Goal: Information Seeking & Learning: Find specific page/section

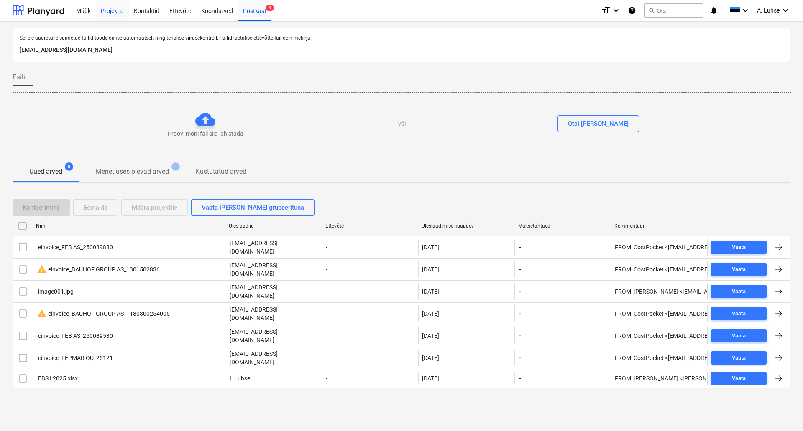
click at [110, 15] on div "Projektid" at bounding box center [112, 10] width 33 height 21
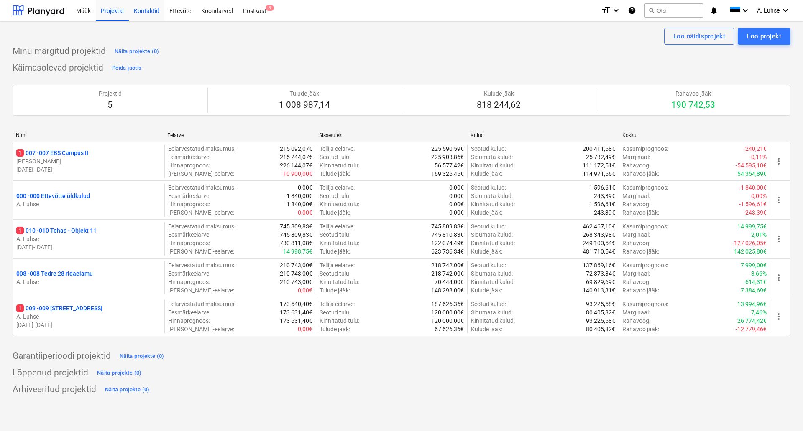
click at [154, 8] on div "Kontaktid" at bounding box center [147, 10] width 36 height 21
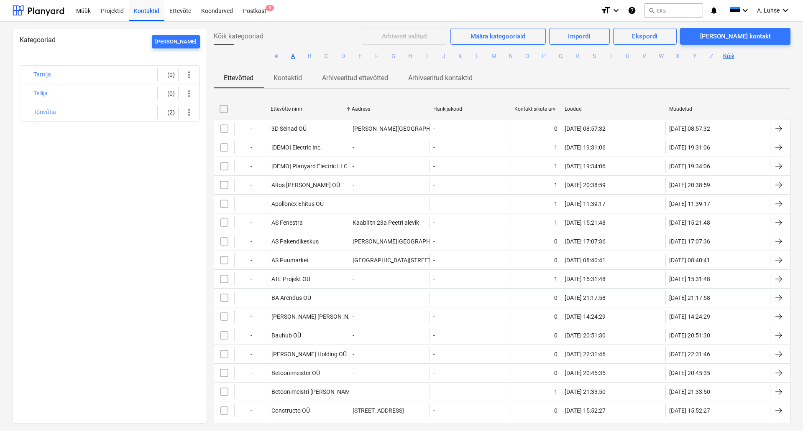
click at [293, 56] on button "A" at bounding box center [293, 56] width 10 height 10
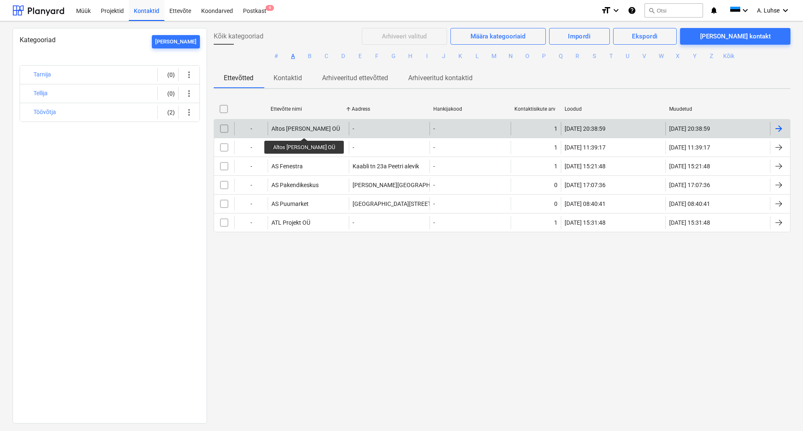
click at [290, 130] on div "Altos [PERSON_NAME] OÜ" at bounding box center [305, 128] width 69 height 7
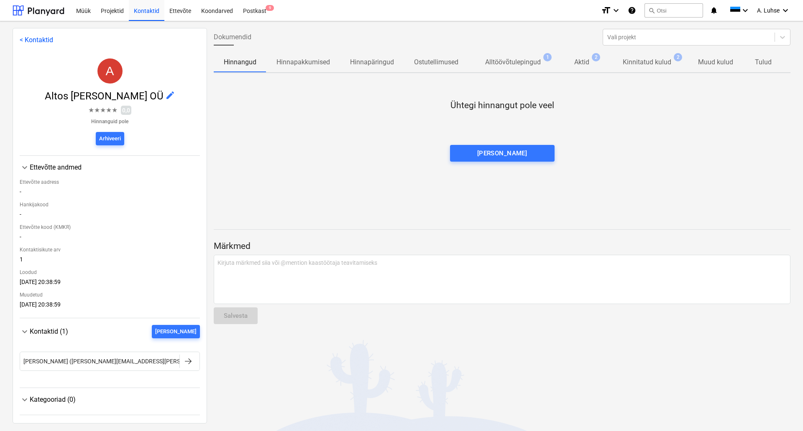
click at [663, 64] on p "Kinnitatud kulud" at bounding box center [646, 62] width 48 height 10
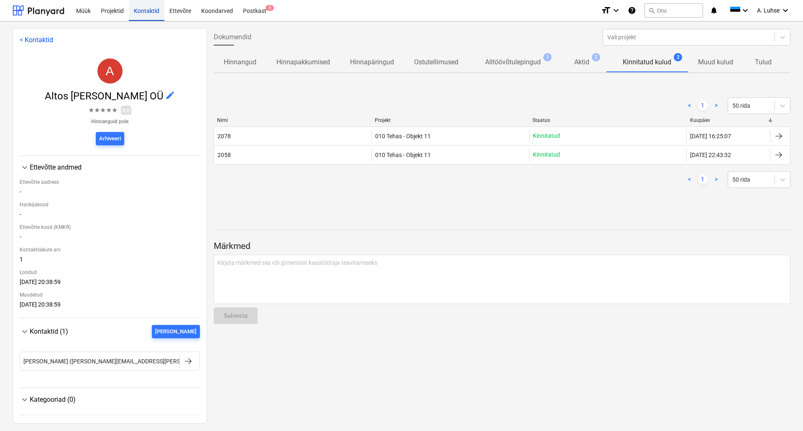
click at [137, 13] on div "Kontaktid" at bounding box center [147, 10] width 36 height 21
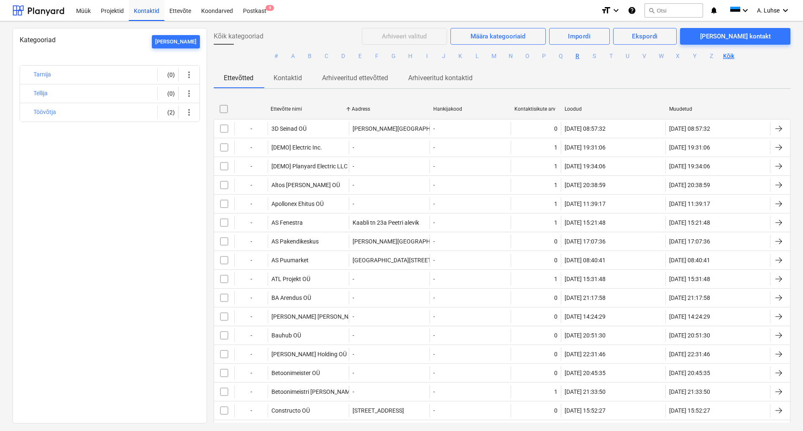
click at [577, 57] on button "R" at bounding box center [577, 56] width 10 height 10
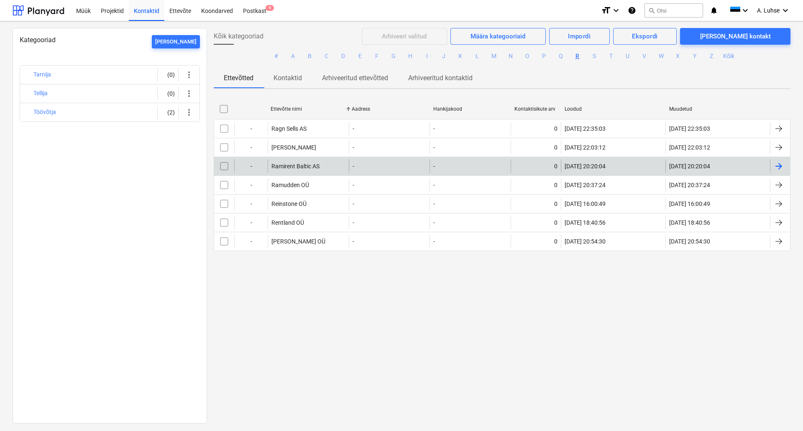
click at [360, 168] on div "-" at bounding box center [389, 166] width 81 height 13
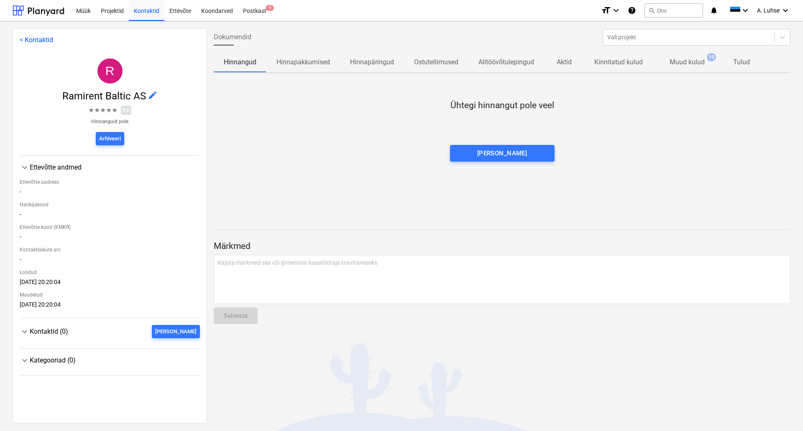
click at [673, 58] on p "Muud kulud" at bounding box center [686, 62] width 35 height 10
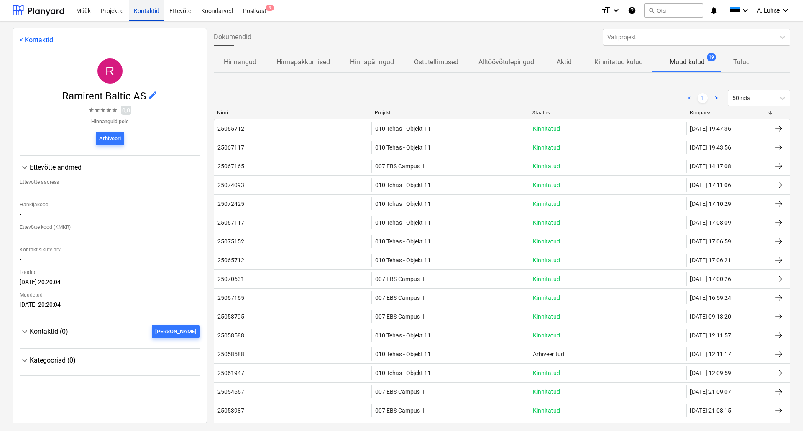
click at [146, 17] on div "Kontaktid" at bounding box center [147, 10] width 36 height 21
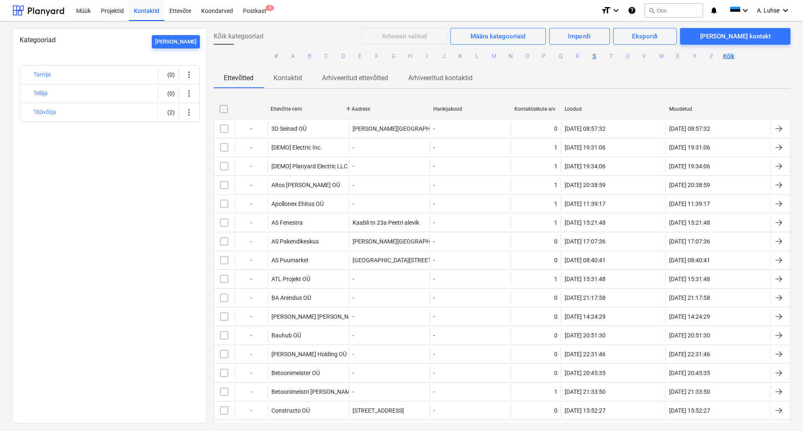
click at [591, 59] on button "S" at bounding box center [594, 56] width 10 height 10
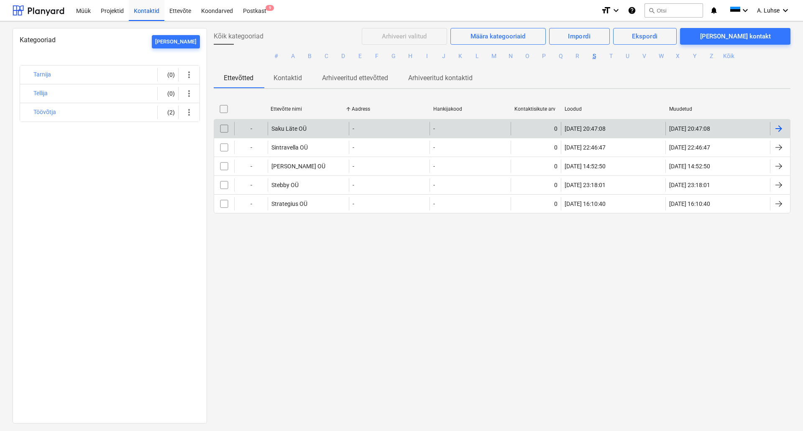
click at [328, 127] on div "Saku Läte OÜ" at bounding box center [308, 128] width 81 height 13
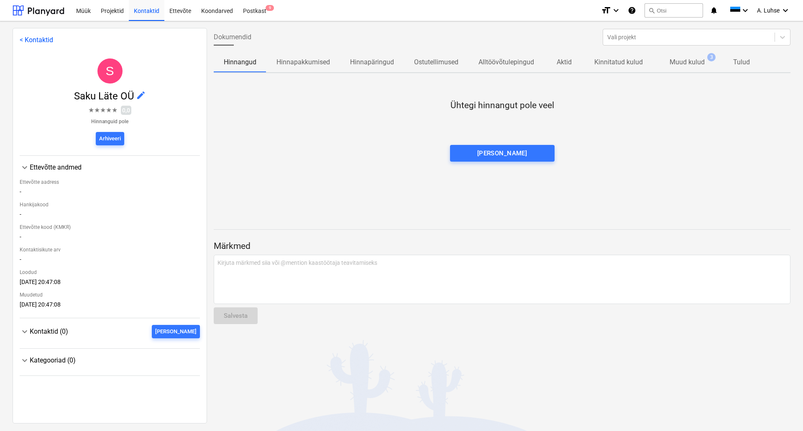
click at [684, 64] on p "Muud kulud" at bounding box center [686, 62] width 35 height 10
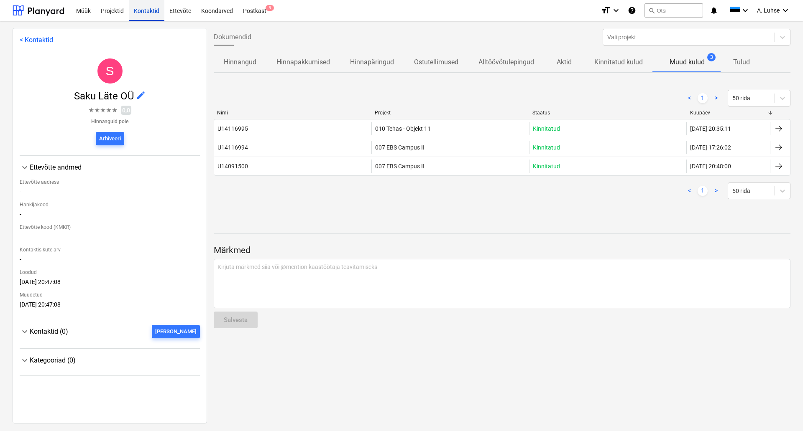
click at [153, 9] on div "Kontaktid" at bounding box center [147, 10] width 36 height 21
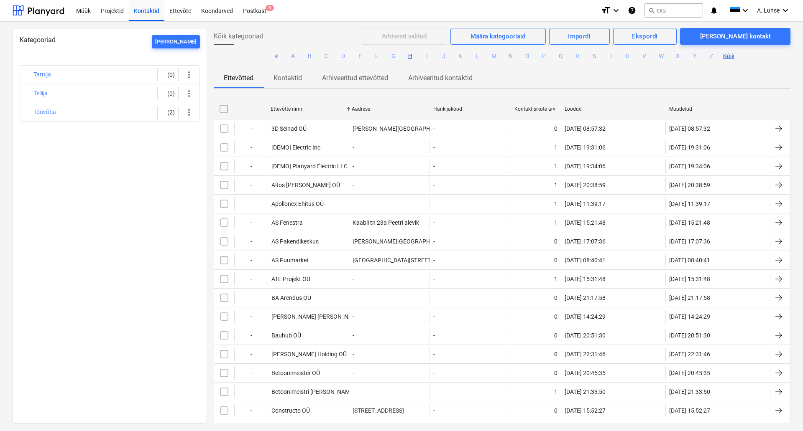
click at [407, 57] on button "H" at bounding box center [410, 56] width 10 height 10
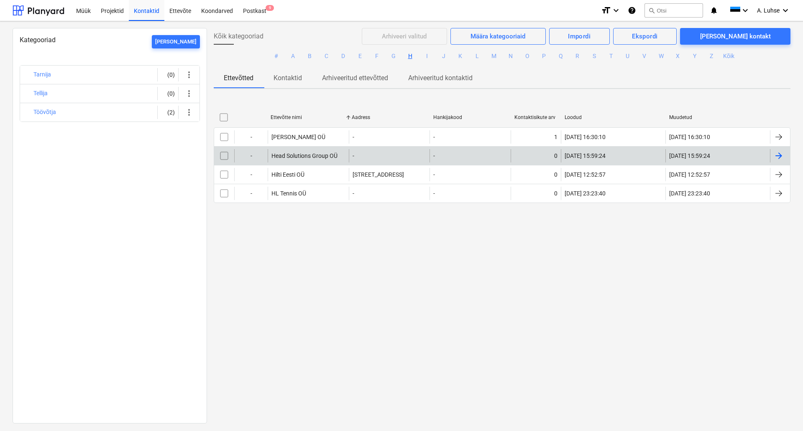
click at [316, 160] on div "Head Solutions Group OÜ" at bounding box center [308, 155] width 81 height 13
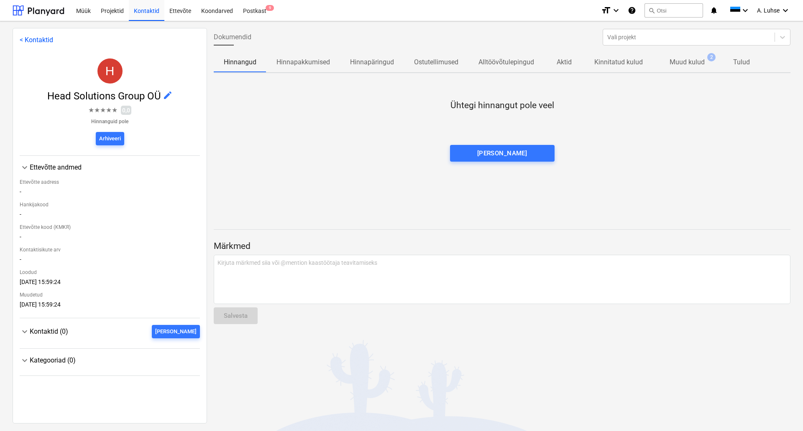
click at [703, 65] on p "Muud kulud" at bounding box center [686, 62] width 35 height 10
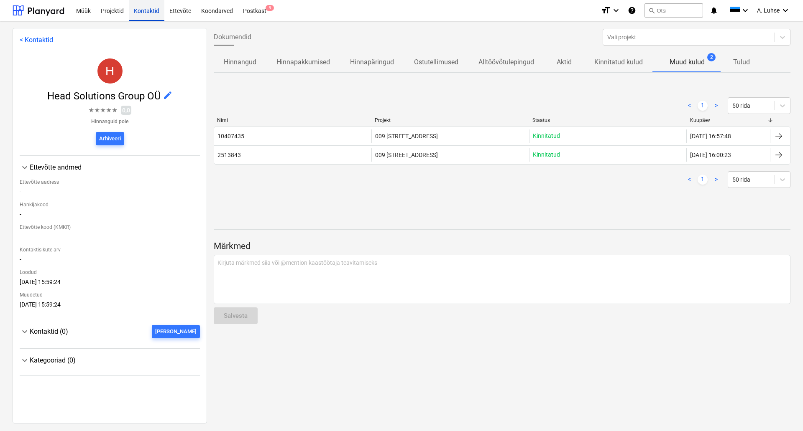
click at [135, 9] on div "Kontaktid" at bounding box center [147, 10] width 36 height 21
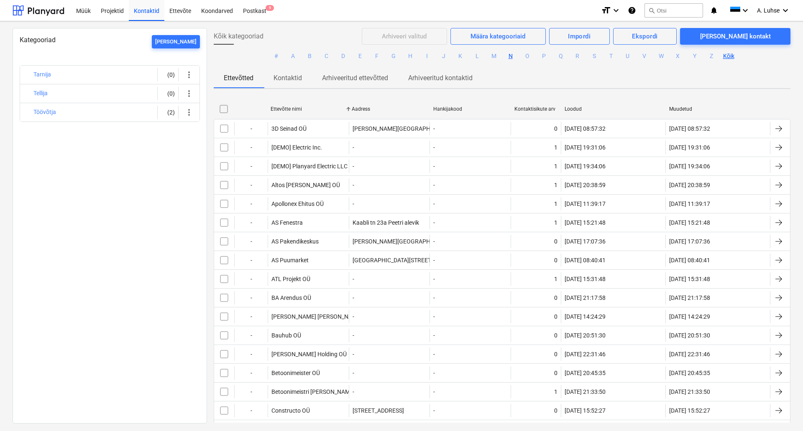
click at [513, 55] on button "N" at bounding box center [510, 56] width 10 height 10
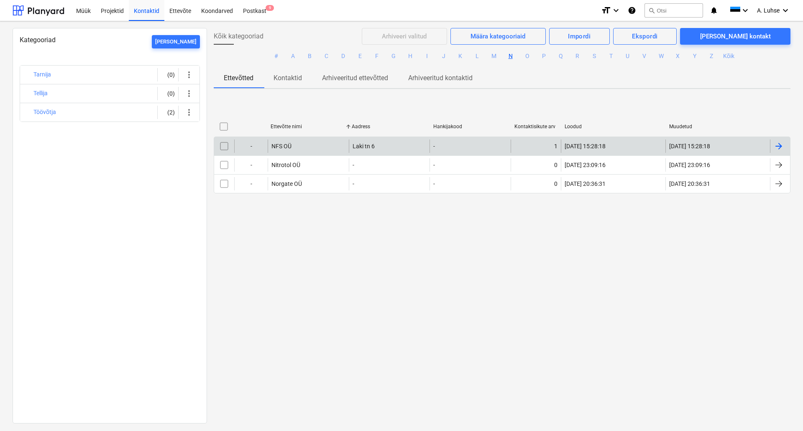
click at [406, 145] on div "Laki tn 6" at bounding box center [389, 146] width 81 height 13
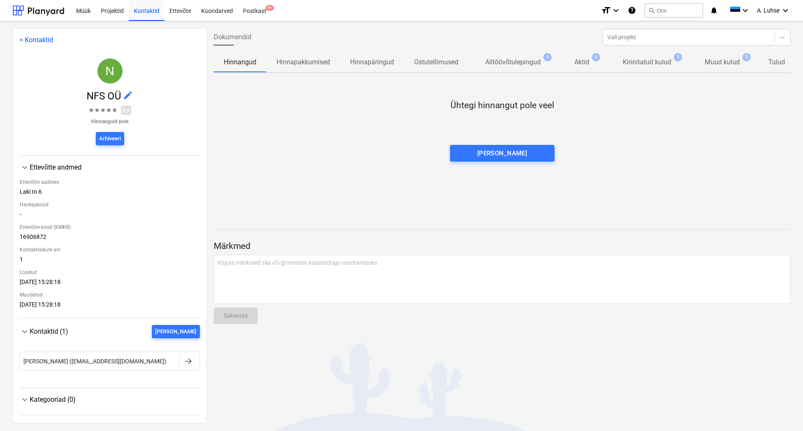
click at [702, 64] on span "Muud kulud 2" at bounding box center [722, 62] width 48 height 10
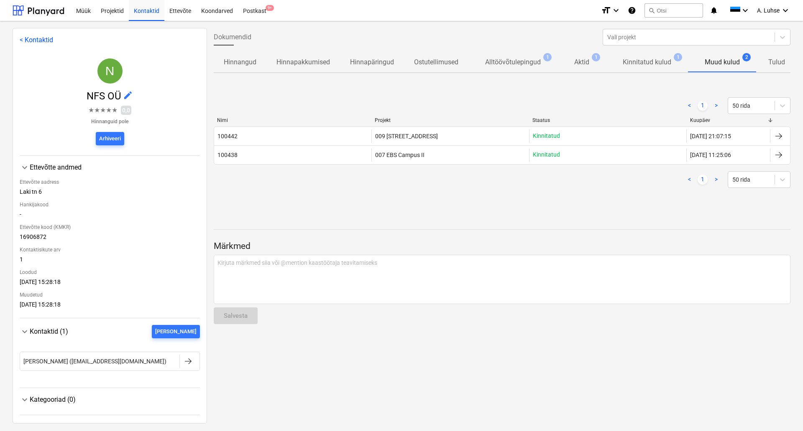
click at [656, 64] on p "Kinnitatud kulud" at bounding box center [646, 62] width 48 height 10
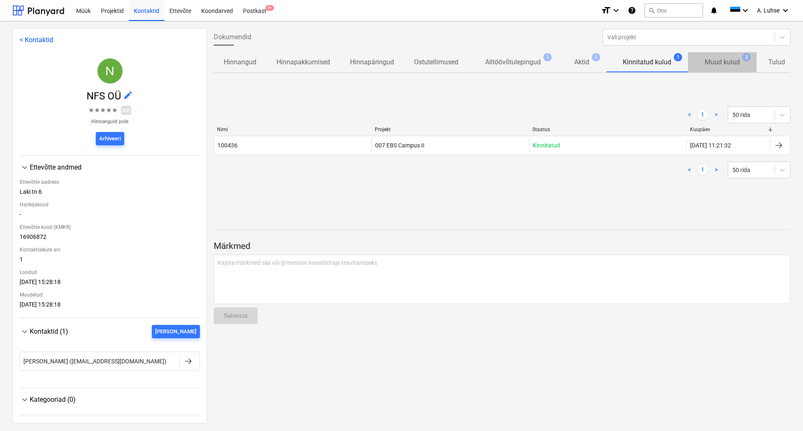
click at [709, 61] on p "Muud kulud" at bounding box center [721, 62] width 35 height 10
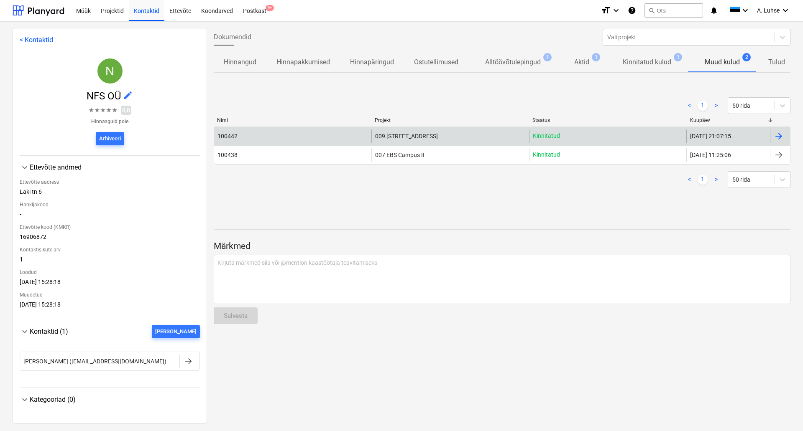
click at [566, 136] on div "Kinnitatud" at bounding box center [607, 136] width 157 height 13
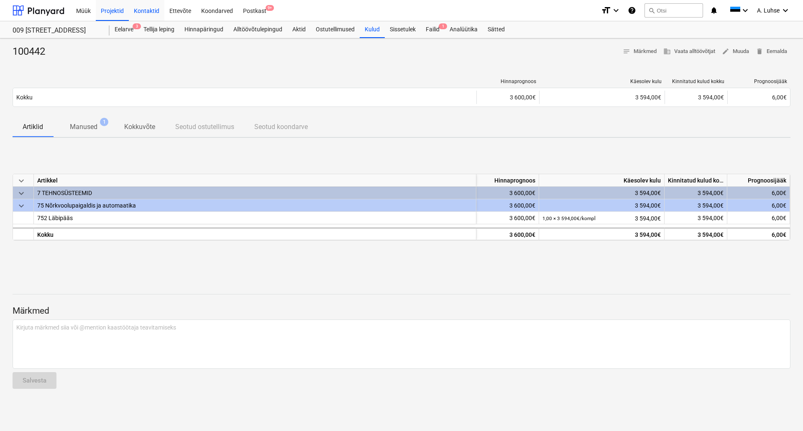
click at [145, 16] on div "Kontaktid" at bounding box center [147, 10] width 36 height 21
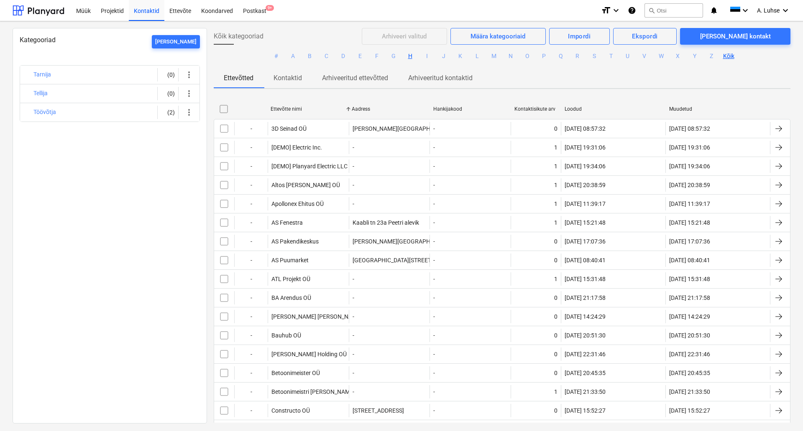
click at [407, 53] on button "H" at bounding box center [410, 56] width 10 height 10
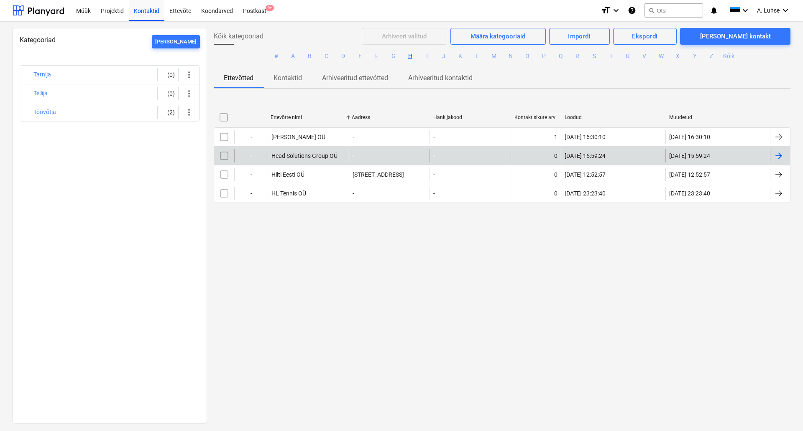
click at [405, 158] on div "-" at bounding box center [389, 155] width 81 height 13
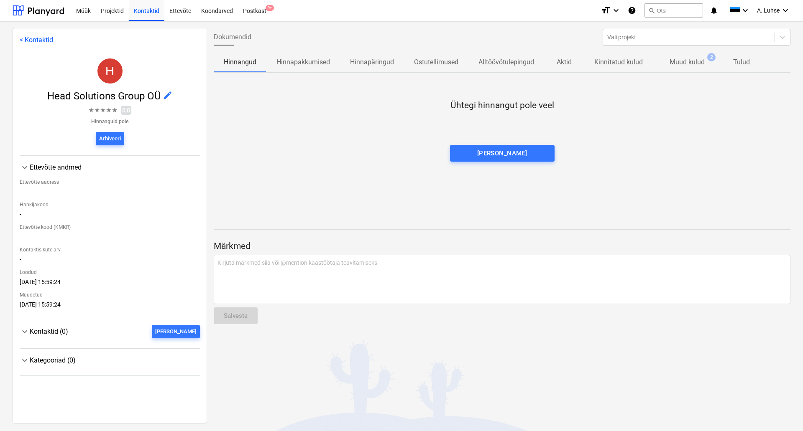
click at [698, 61] on p "Muud kulud" at bounding box center [686, 62] width 35 height 10
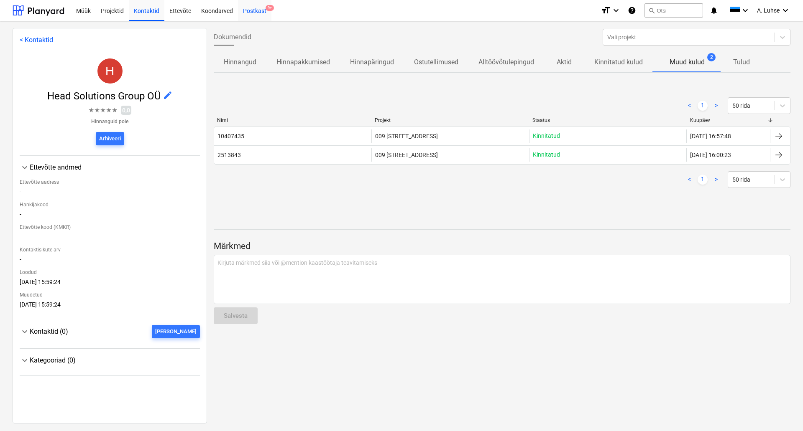
click at [262, 13] on div "Postkast 9+" at bounding box center [254, 10] width 33 height 21
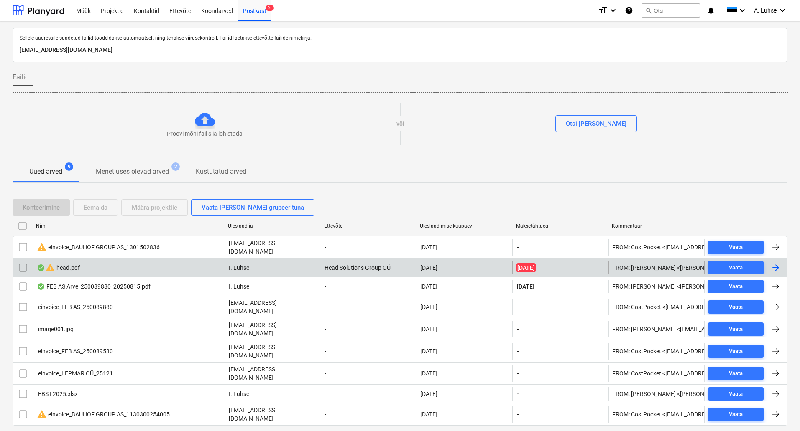
click at [168, 265] on div "warning head.pdf" at bounding box center [129, 267] width 192 height 13
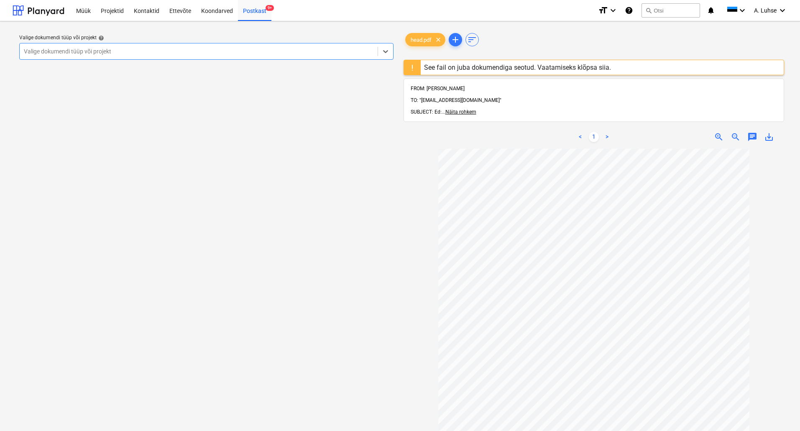
click at [583, 65] on div "See fail on juba dokumendiga seotud. Vaatamiseks klõpsa siia." at bounding box center [517, 68] width 187 height 8
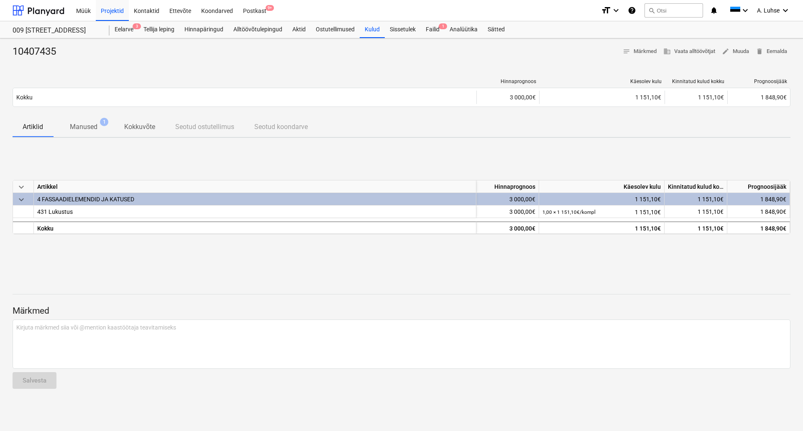
click at [85, 130] on p "Manused" at bounding box center [84, 127] width 28 height 10
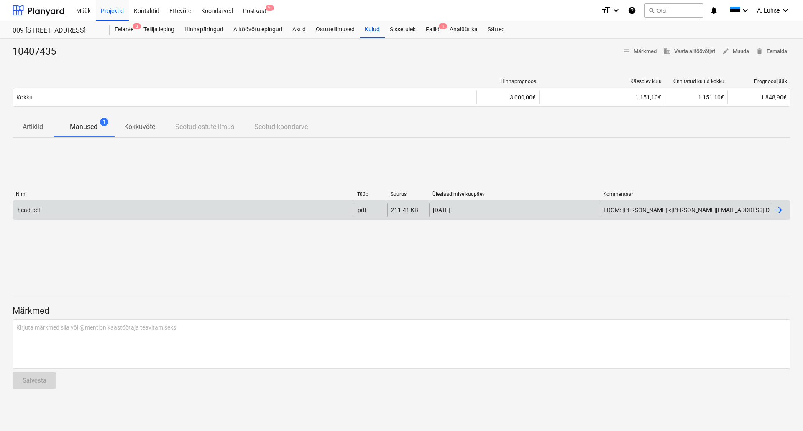
click at [92, 216] on div "head.pdf" at bounding box center [183, 210] width 341 height 13
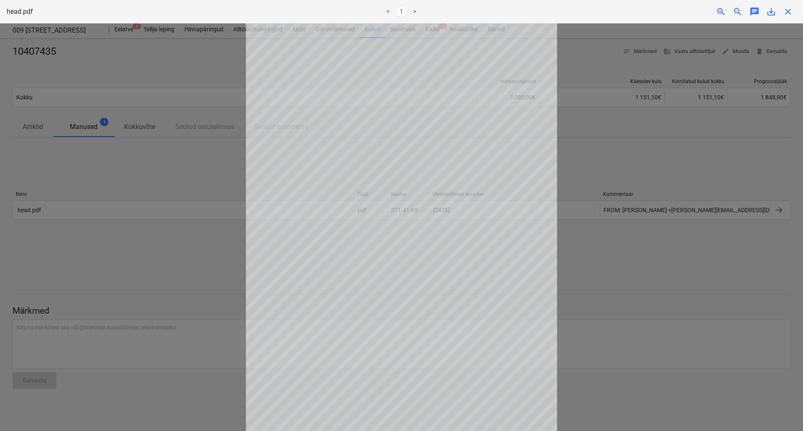
click at [112, 176] on div at bounding box center [401, 227] width 803 height 408
click at [140, 194] on div at bounding box center [401, 227] width 803 height 408
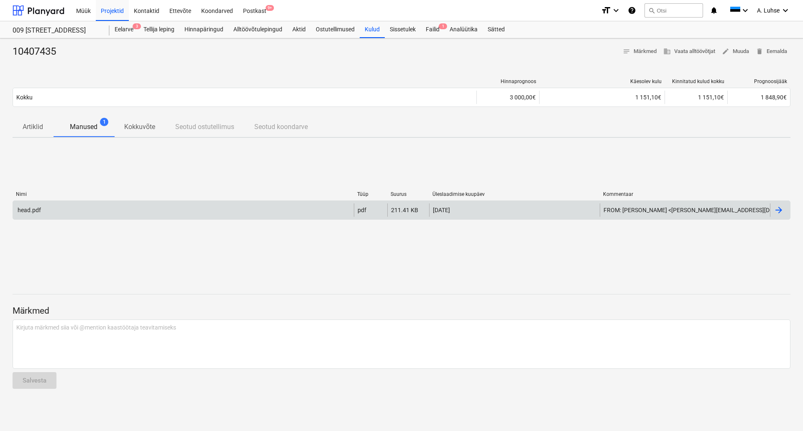
click at [117, 210] on div "head.pdf" at bounding box center [183, 210] width 341 height 13
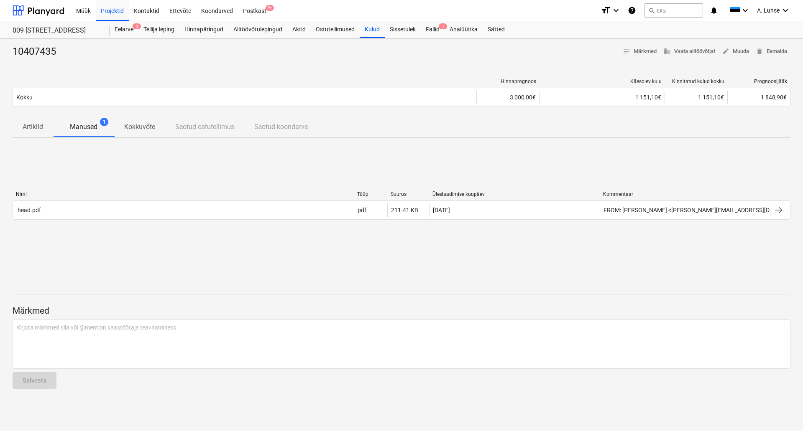
click at [135, 129] on p "Kokkuvõte" at bounding box center [139, 127] width 31 height 10
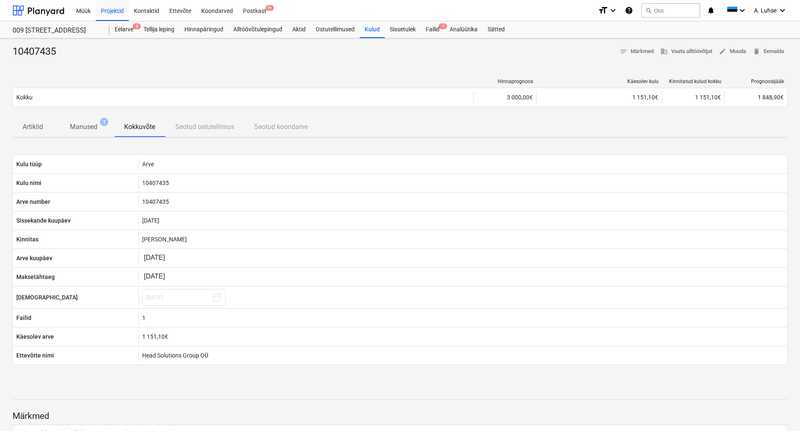
click at [84, 131] on p "Manused" at bounding box center [84, 127] width 28 height 10
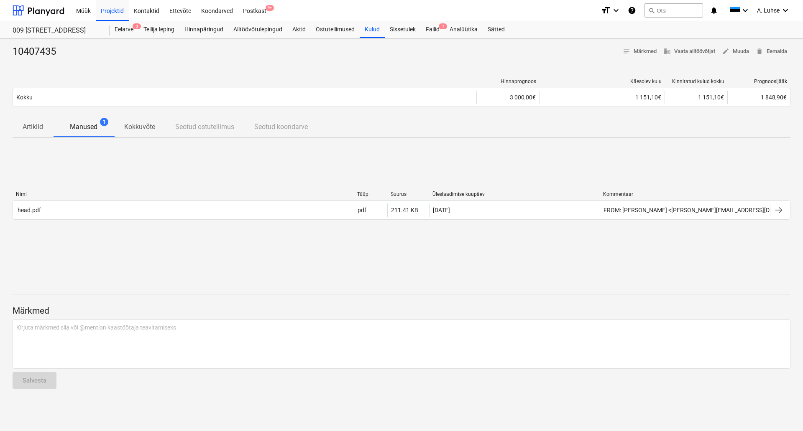
click at [128, 126] on p "Kokkuvõte" at bounding box center [139, 127] width 31 height 10
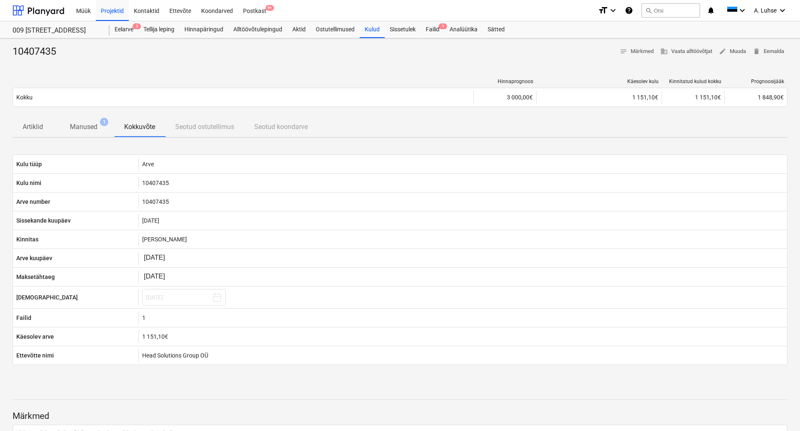
click at [102, 120] on span "1" at bounding box center [104, 122] width 8 height 8
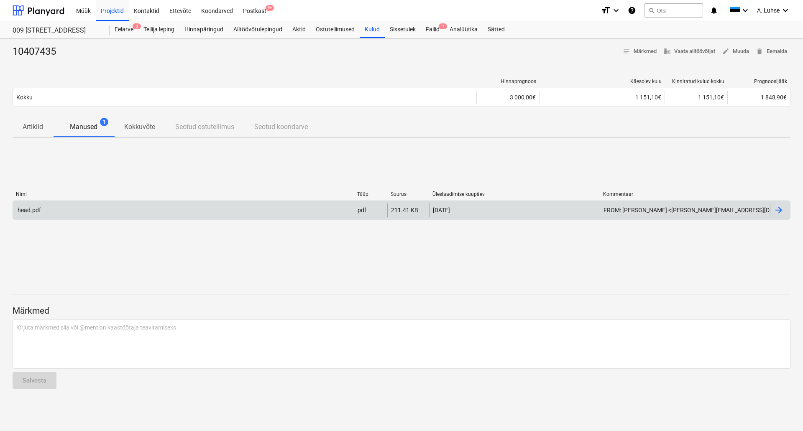
click at [130, 213] on div "head.pdf" at bounding box center [183, 210] width 341 height 13
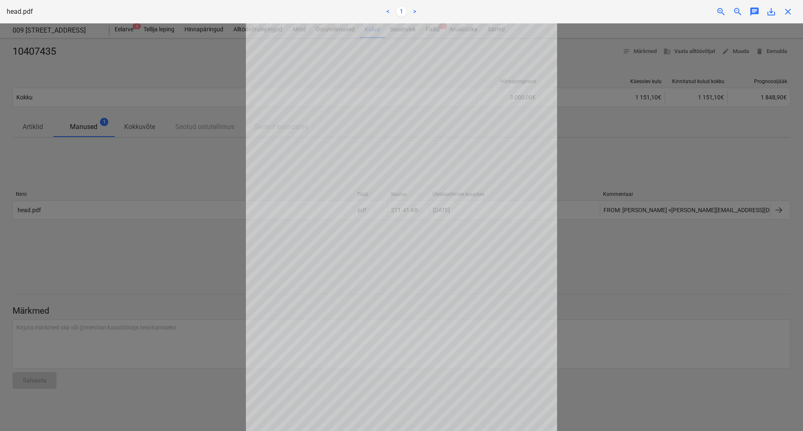
click at [181, 250] on div at bounding box center [401, 227] width 803 height 408
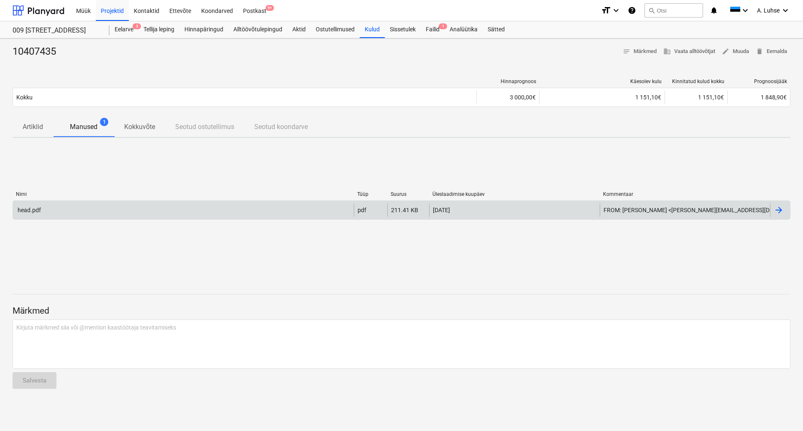
click at [131, 213] on div "head.pdf" at bounding box center [183, 210] width 341 height 13
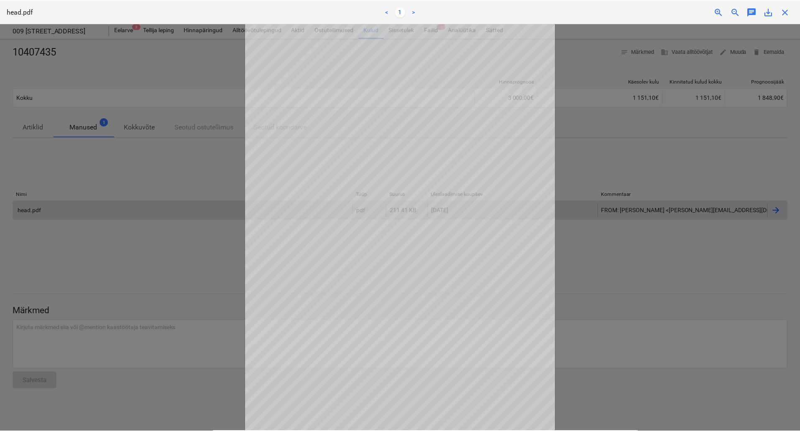
scroll to position [34, 0]
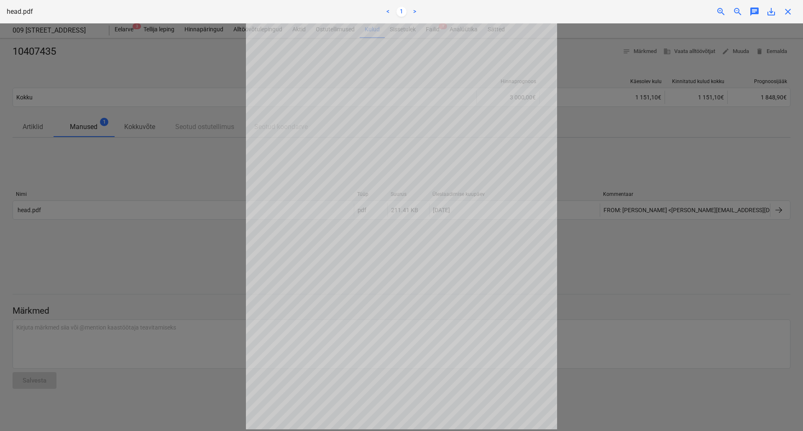
click at [192, 181] on div at bounding box center [401, 227] width 803 height 408
click at [179, 71] on div at bounding box center [401, 227] width 803 height 408
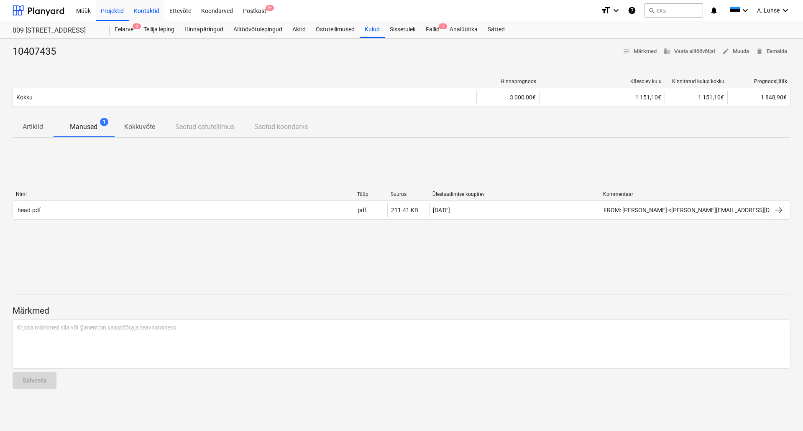
drag, startPoint x: 149, startPoint y: 7, endPoint x: 148, endPoint y: 14, distance: 7.2
click at [148, 7] on div "Kontaktid" at bounding box center [147, 10] width 36 height 21
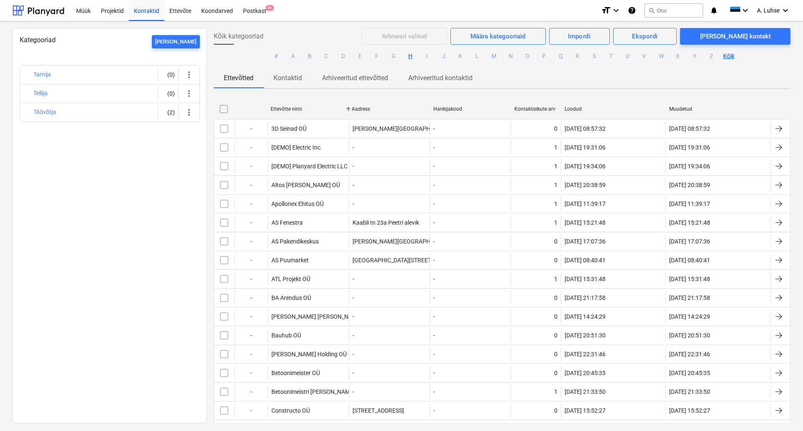
click at [407, 55] on button "H" at bounding box center [410, 56] width 10 height 10
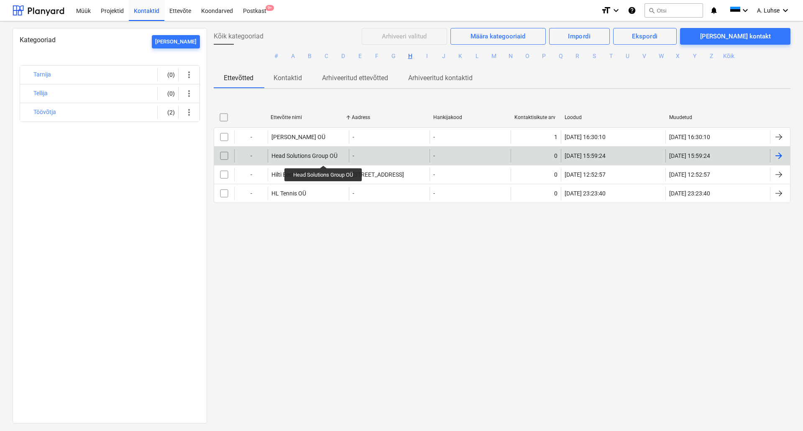
click at [324, 158] on div "Head Solutions Group OÜ" at bounding box center [304, 156] width 66 height 7
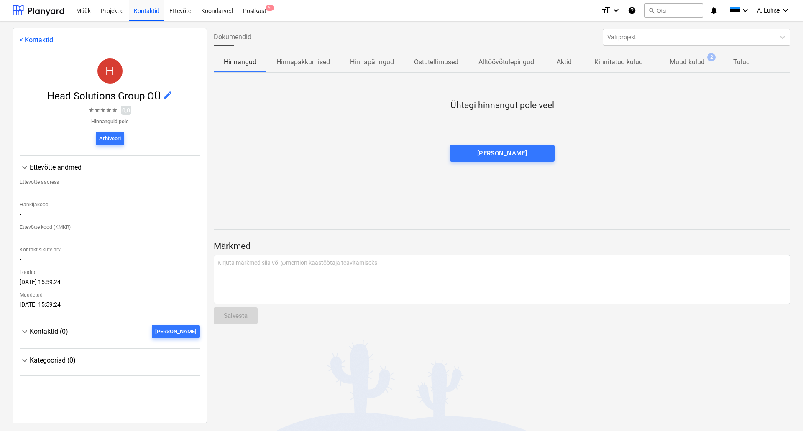
click at [680, 67] on p "Muud kulud" at bounding box center [686, 62] width 35 height 10
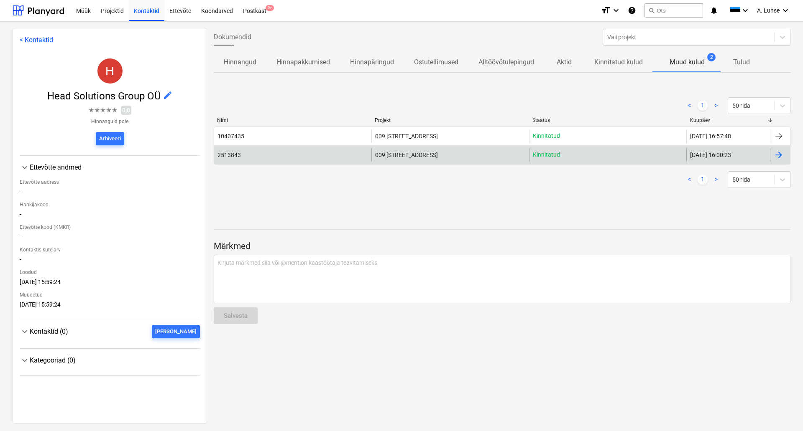
click at [446, 158] on div "009 [STREET_ADDRESS]" at bounding box center [449, 154] width 157 height 13
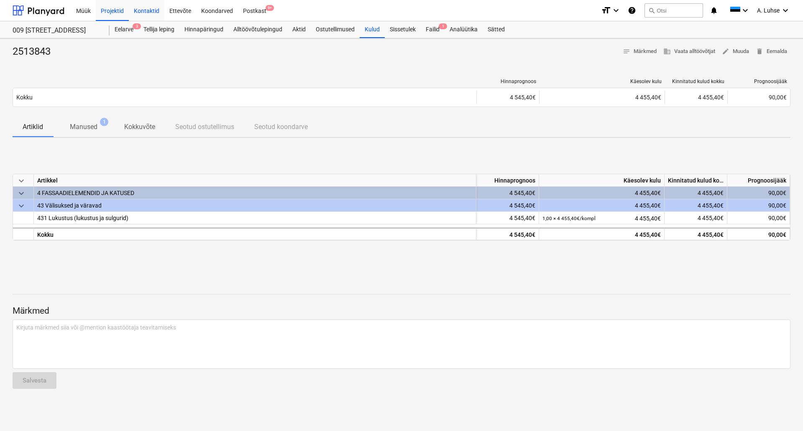
click at [146, 11] on div "Kontaktid" at bounding box center [147, 10] width 36 height 21
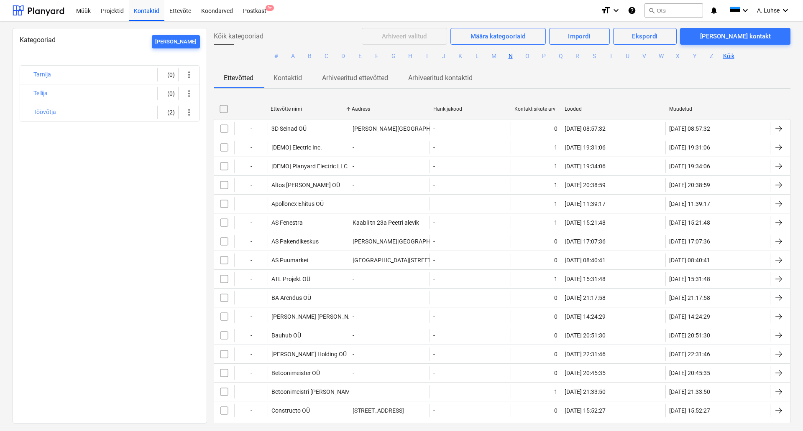
click at [507, 54] on button "N" at bounding box center [510, 56] width 10 height 10
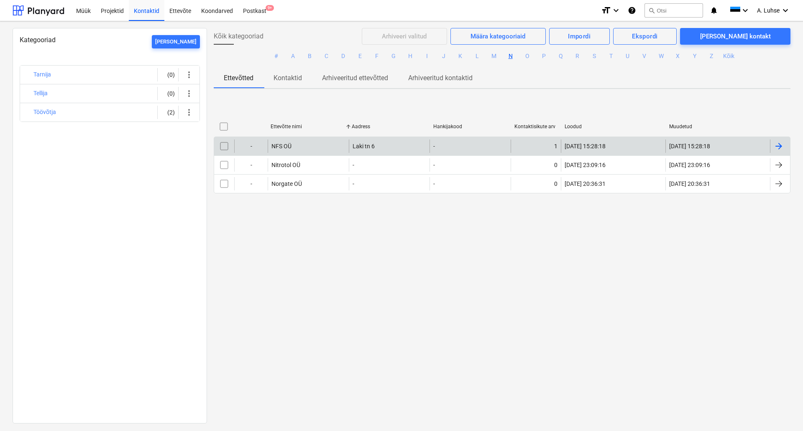
click at [319, 142] on div "NFS OÜ" at bounding box center [308, 146] width 81 height 13
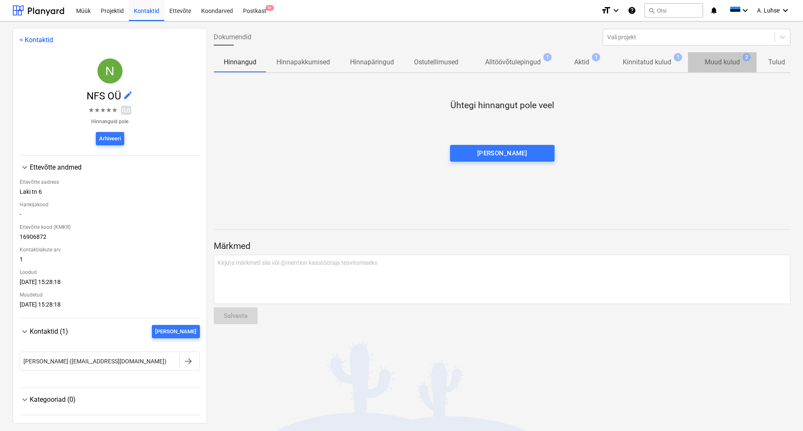
click at [727, 61] on p "Muud kulud" at bounding box center [721, 62] width 35 height 10
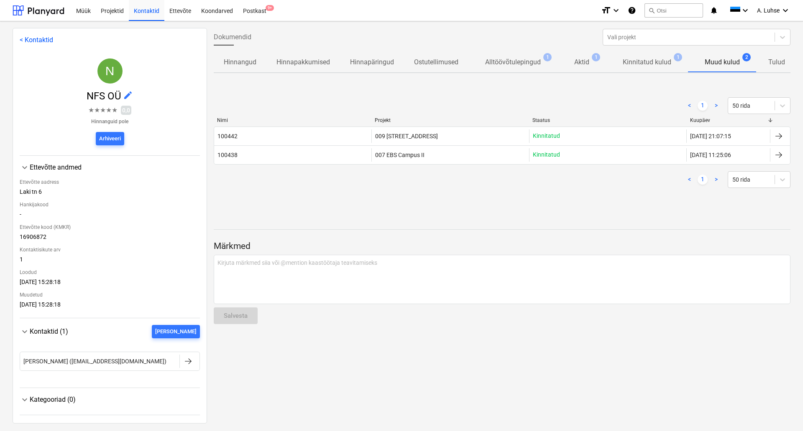
click at [664, 67] on p "Kinnitatud kulud" at bounding box center [646, 62] width 48 height 10
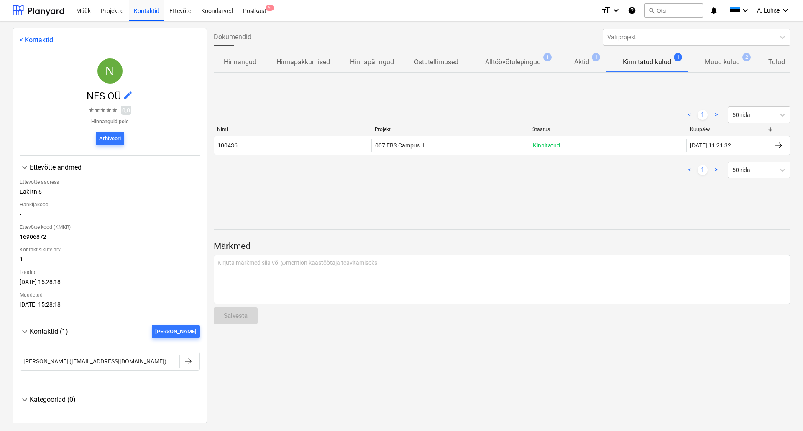
click at [572, 68] on span "Aktid 1" at bounding box center [581, 62] width 48 height 15
click at [518, 64] on p "Alltöövõtulepingud" at bounding box center [513, 62] width 56 height 10
click at [584, 66] on p "Aktid" at bounding box center [581, 62] width 15 height 10
click at [639, 61] on p "Kinnitatud kulud" at bounding box center [646, 62] width 48 height 10
click at [585, 64] on p "Aktid" at bounding box center [581, 62] width 15 height 10
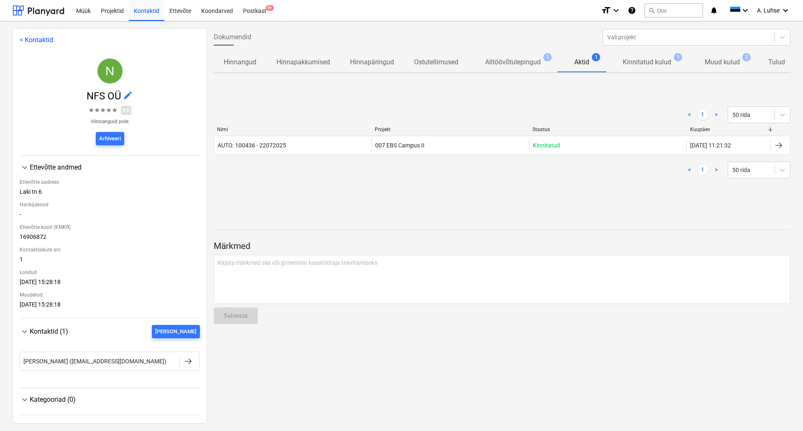
click at [653, 63] on p "Kinnitatud kulud" at bounding box center [646, 62] width 48 height 10
click at [727, 59] on p "Muud kulud" at bounding box center [721, 62] width 35 height 10
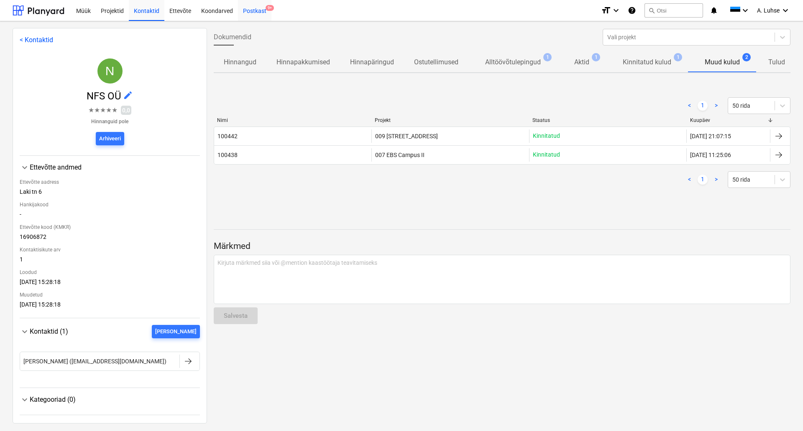
click at [258, 15] on div "Postkast 9+" at bounding box center [254, 10] width 33 height 21
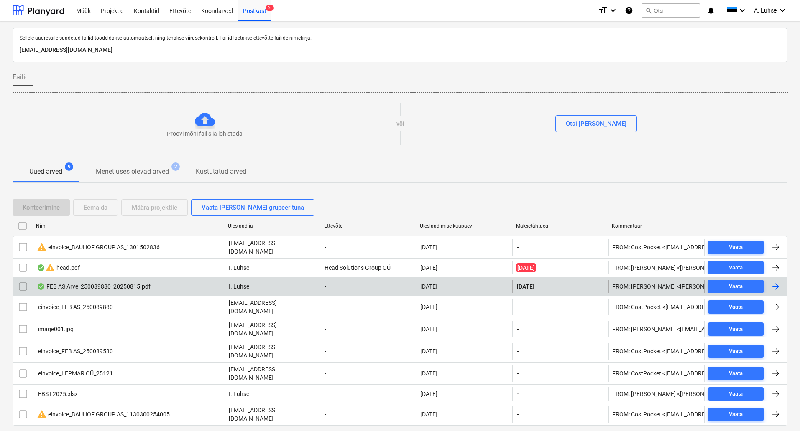
click at [188, 287] on div "FEB AS Arve_250089880_20250815.pdf" at bounding box center [129, 286] width 192 height 13
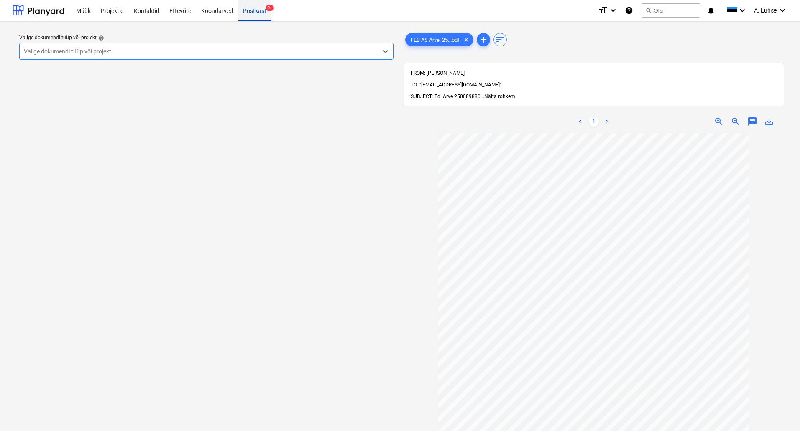
click at [252, 14] on div "Postkast 9+" at bounding box center [254, 10] width 33 height 21
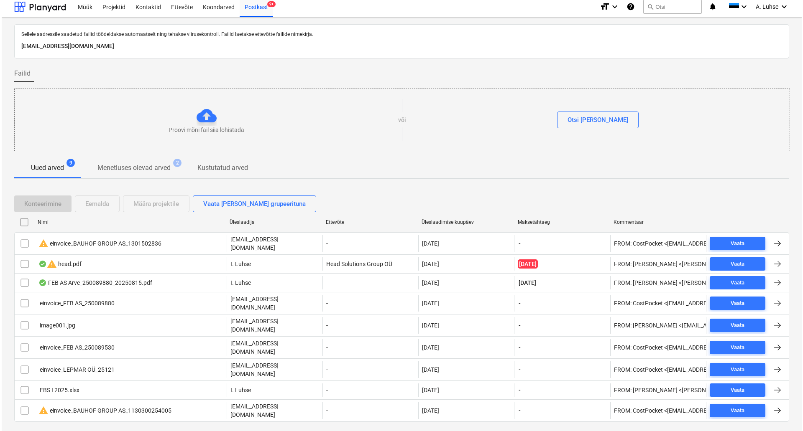
scroll to position [5, 0]
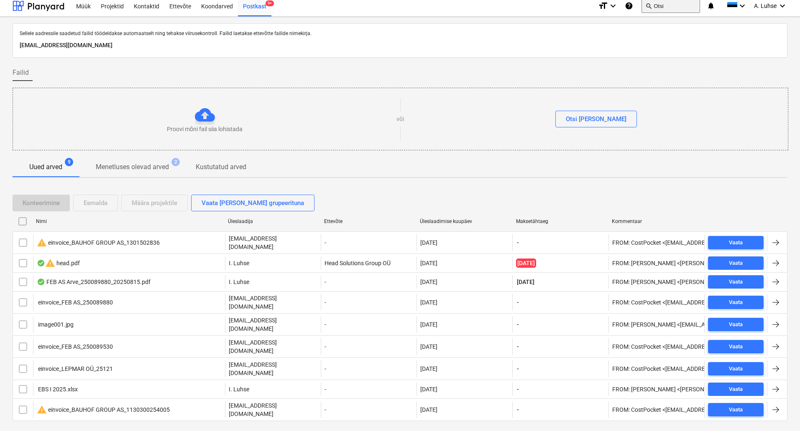
click at [658, 5] on button "search Otsi" at bounding box center [670, 6] width 59 height 14
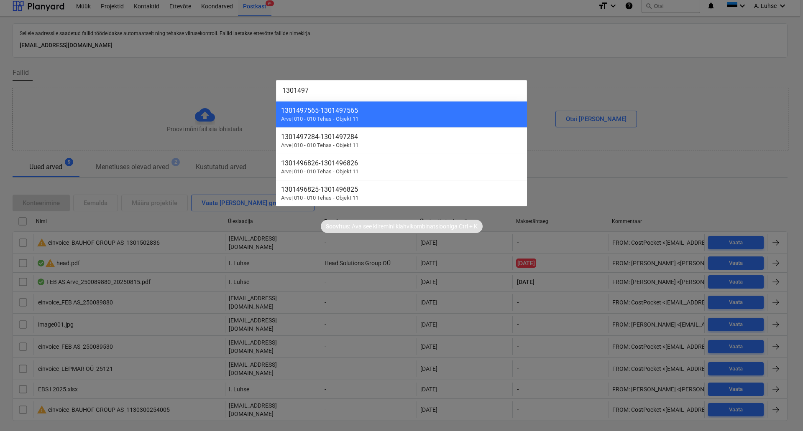
type input "13014972"
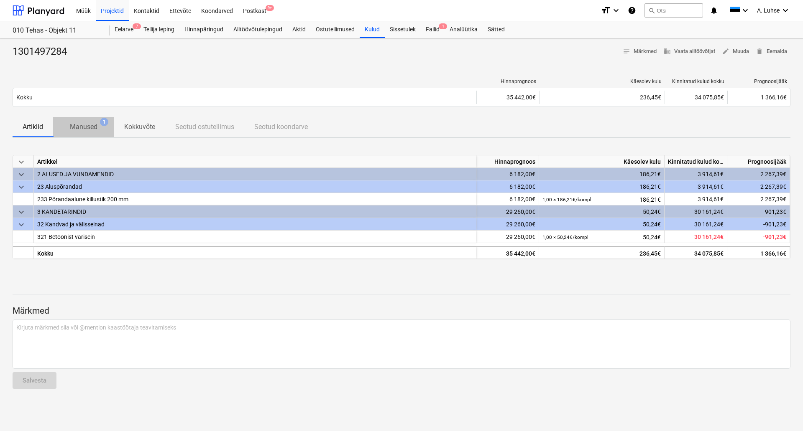
click at [75, 125] on p "Manused" at bounding box center [84, 127] width 28 height 10
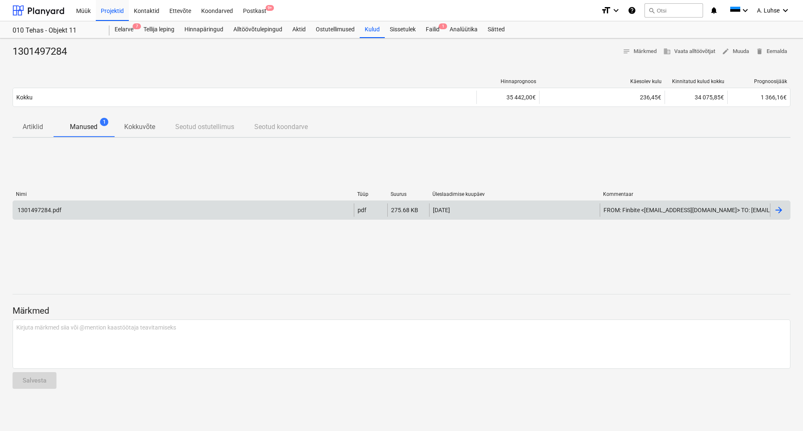
click at [128, 213] on div "1301497284.pdf" at bounding box center [183, 210] width 341 height 13
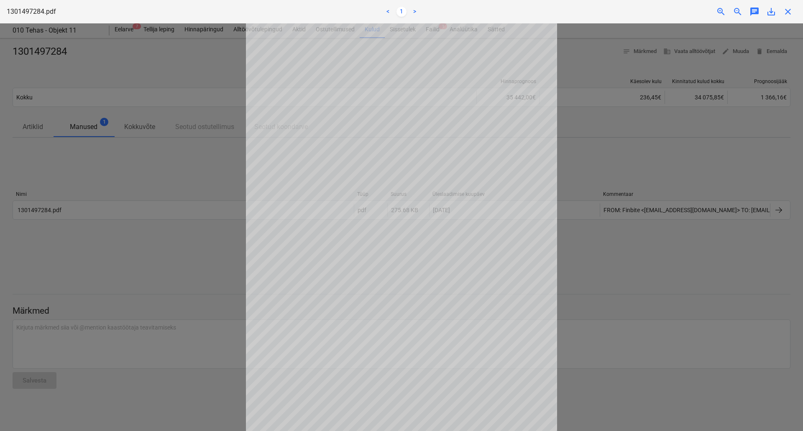
click at [217, 169] on div at bounding box center [401, 227] width 803 height 408
click at [220, 161] on div at bounding box center [401, 227] width 803 height 408
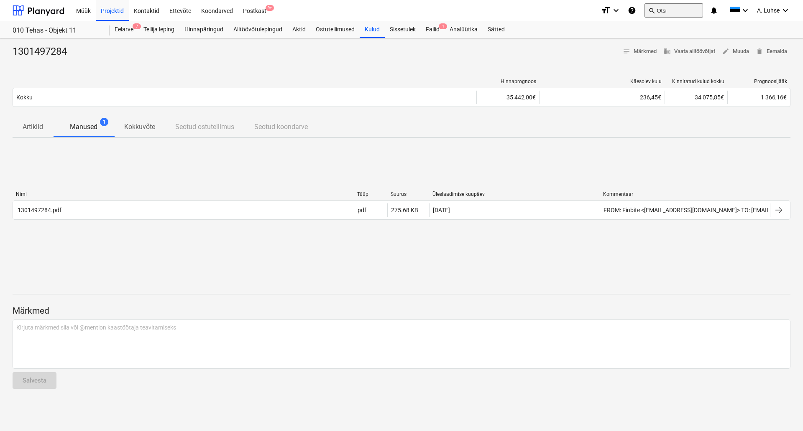
click at [671, 14] on button "search Otsi" at bounding box center [673, 10] width 59 height 14
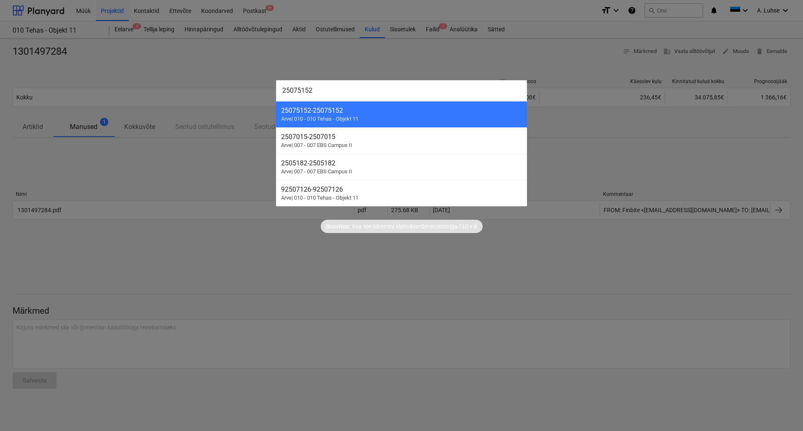
click at [343, 94] on input "25075152" at bounding box center [401, 90] width 251 height 21
paste input "0631"
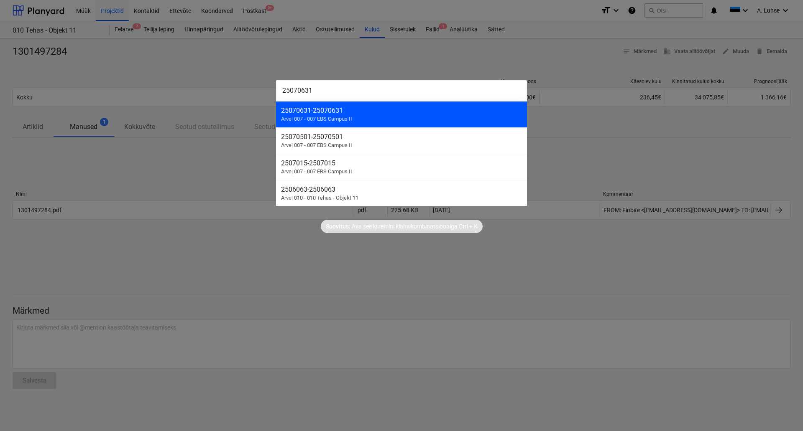
type input "25070631"
click at [391, 112] on div "25070631 - 25070631" at bounding box center [401, 111] width 241 height 8
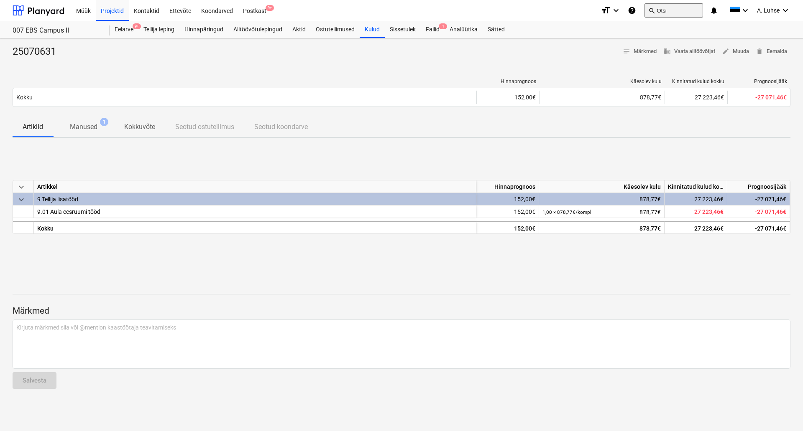
click at [652, 8] on span "search" at bounding box center [651, 10] width 7 height 7
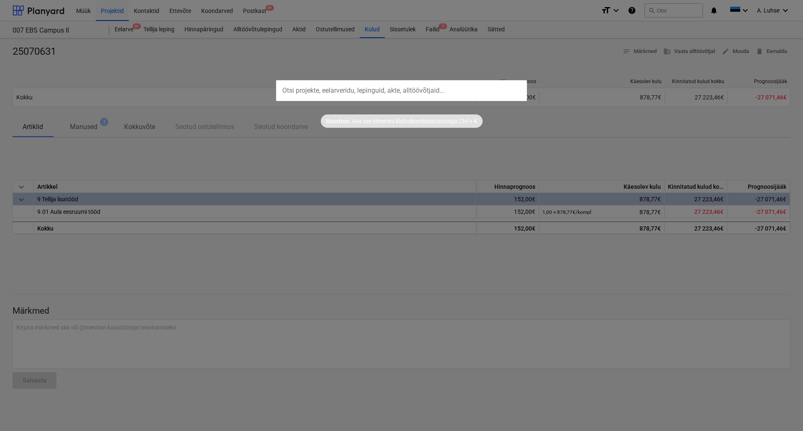
drag, startPoint x: 652, startPoint y: 8, endPoint x: 425, endPoint y: 82, distance: 238.4
click at [425, 82] on input "text" at bounding box center [401, 90] width 251 height 21
paste input "25067117"
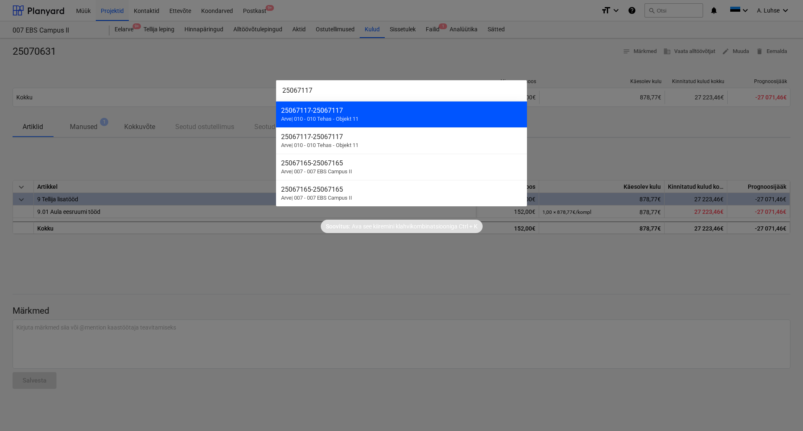
type input "25067117"
click at [363, 113] on div "25067117 - 25067117" at bounding box center [401, 111] width 241 height 8
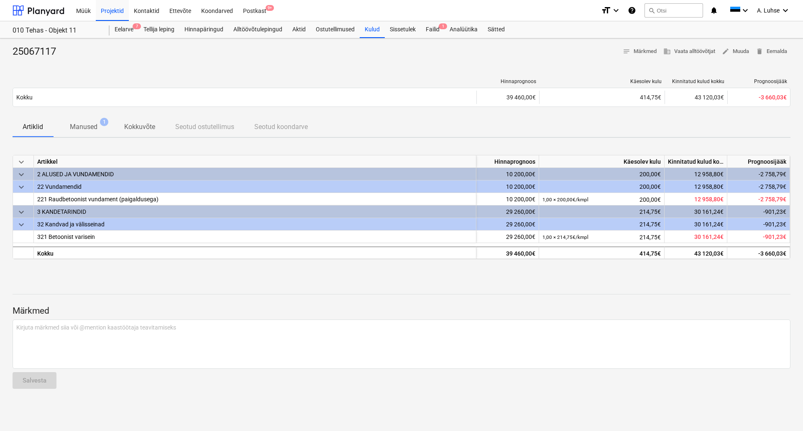
click at [92, 120] on span "Manused 1" at bounding box center [83, 127] width 61 height 15
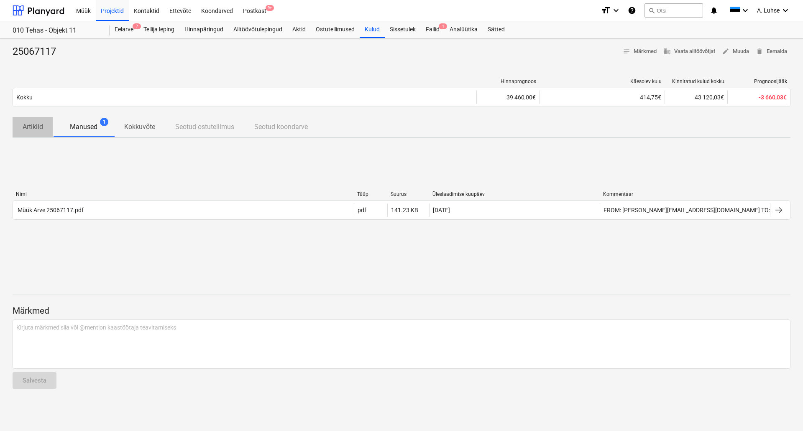
click at [44, 125] on span "Artiklid" at bounding box center [33, 127] width 41 height 15
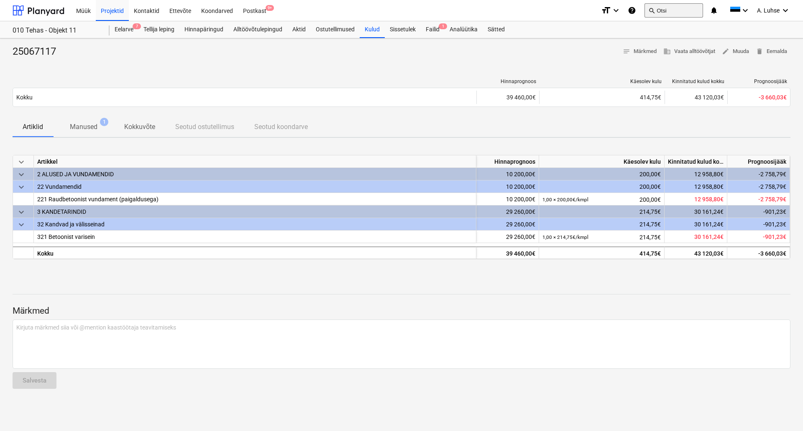
click at [656, 11] on button "search Otsi" at bounding box center [673, 10] width 59 height 14
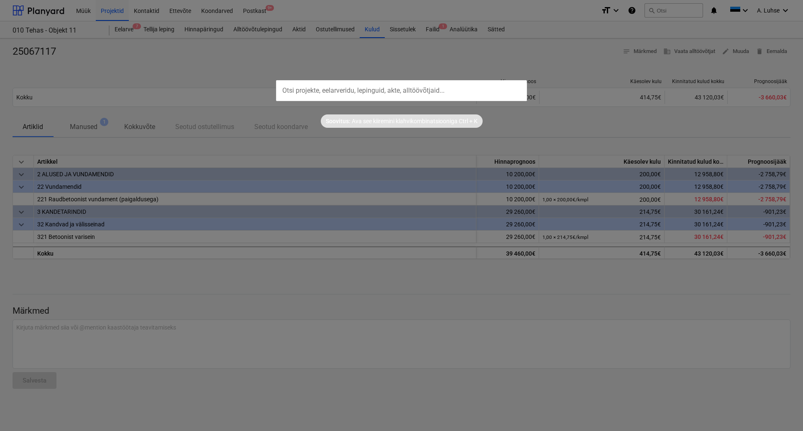
drag, startPoint x: 656, startPoint y: 11, endPoint x: 440, endPoint y: 86, distance: 228.3
click at [440, 86] on input "text" at bounding box center [401, 90] width 251 height 21
paste input "MA25139"
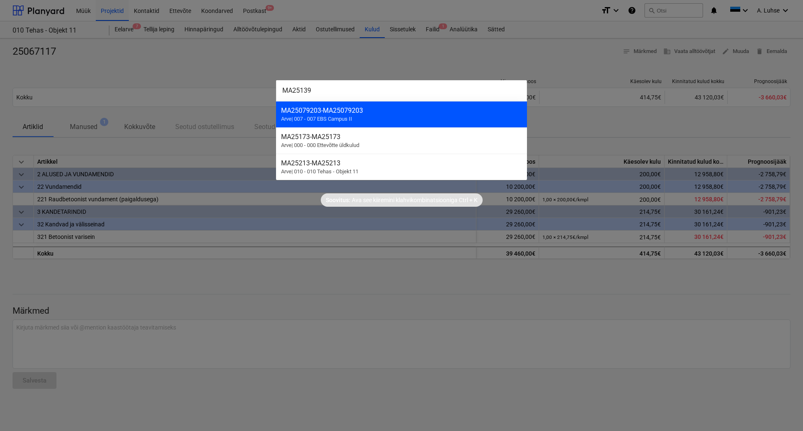
type input "MA25139"
click at [361, 110] on div "MA25079203 - MA25079203" at bounding box center [401, 111] width 241 height 8
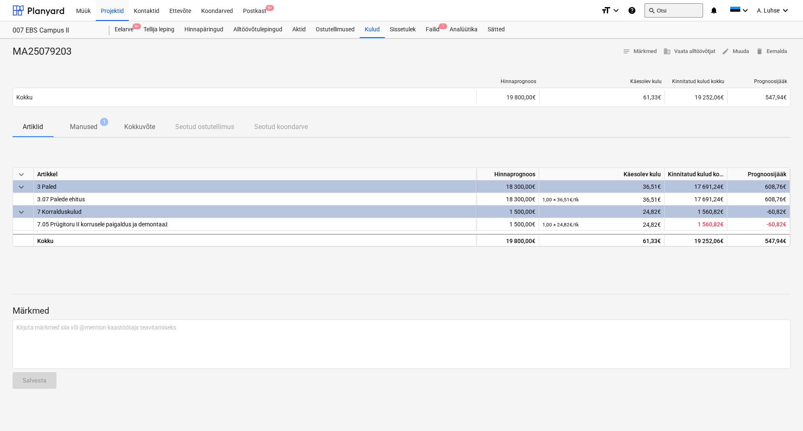
click at [661, 11] on button "search Otsi" at bounding box center [673, 10] width 59 height 14
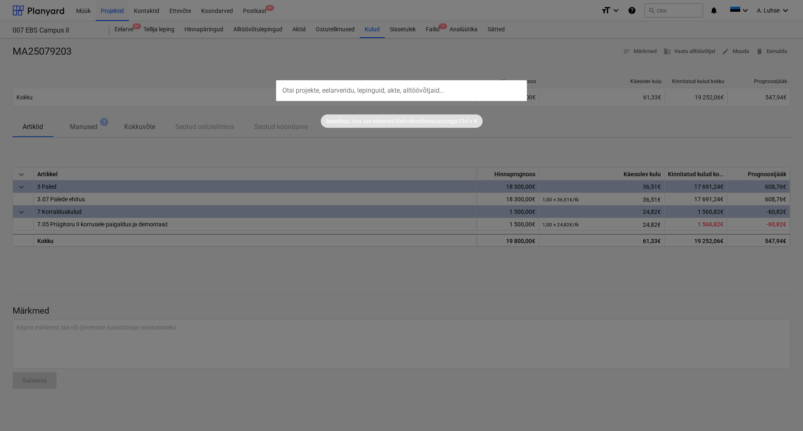
drag, startPoint x: 661, startPoint y: 11, endPoint x: 470, endPoint y: 91, distance: 206.3
click at [470, 91] on input "text" at bounding box center [401, 90] width 251 height 21
paste input "1301496826"
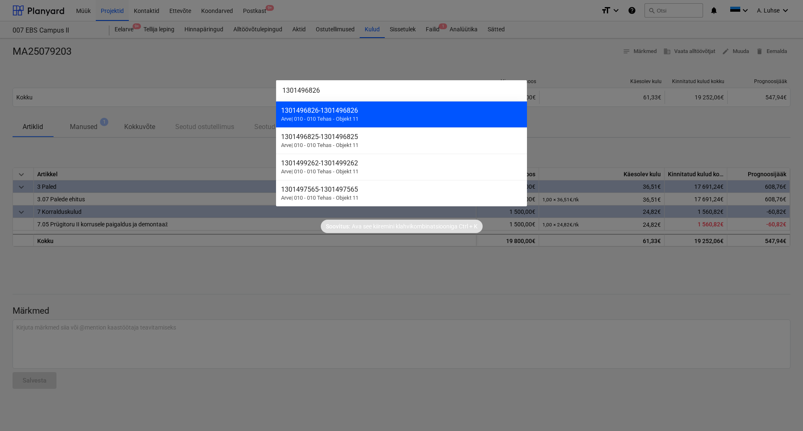
type input "1301496826"
click at [385, 113] on div "1301496826 - 1301496826" at bounding box center [401, 111] width 241 height 8
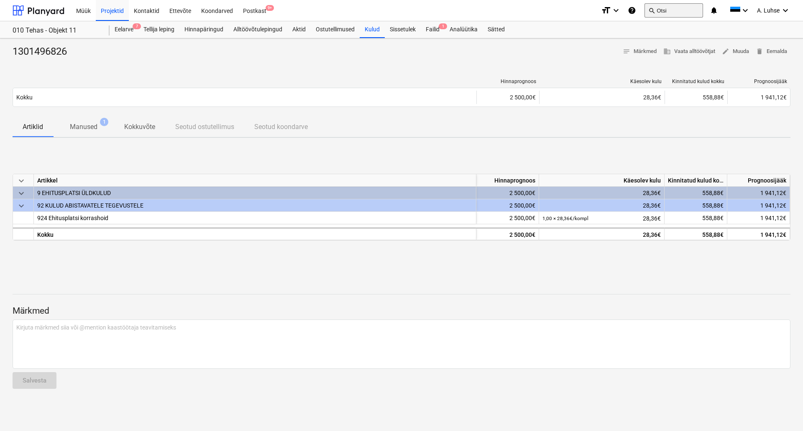
click at [661, 12] on button "search Otsi" at bounding box center [673, 10] width 59 height 14
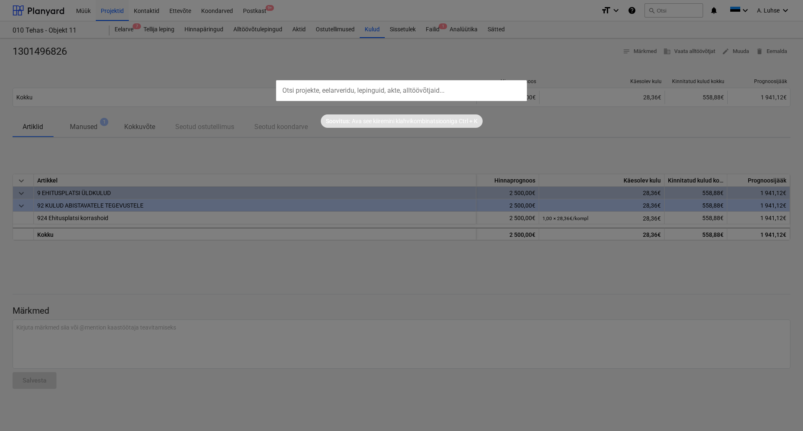
drag, startPoint x: 661, startPoint y: 12, endPoint x: 446, endPoint y: 89, distance: 228.1
click at [446, 89] on input "text" at bounding box center [401, 90] width 251 height 21
paste input "9874115"
type input "9874115"
click at [165, 71] on div at bounding box center [401, 215] width 803 height 431
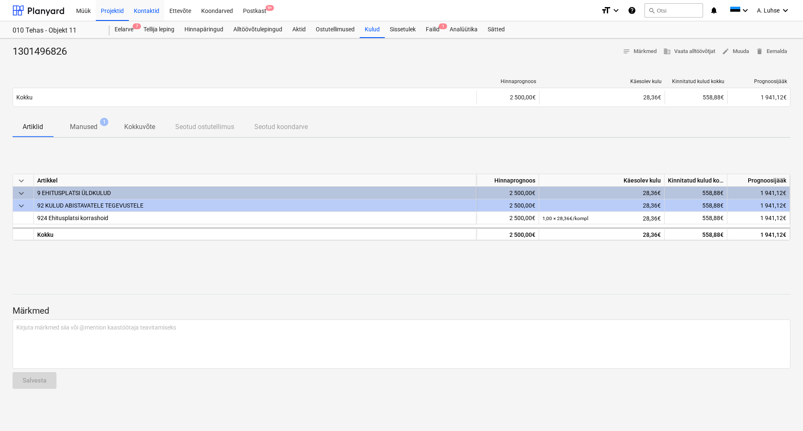
click at [146, 13] on div "Kontaktid" at bounding box center [147, 10] width 36 height 21
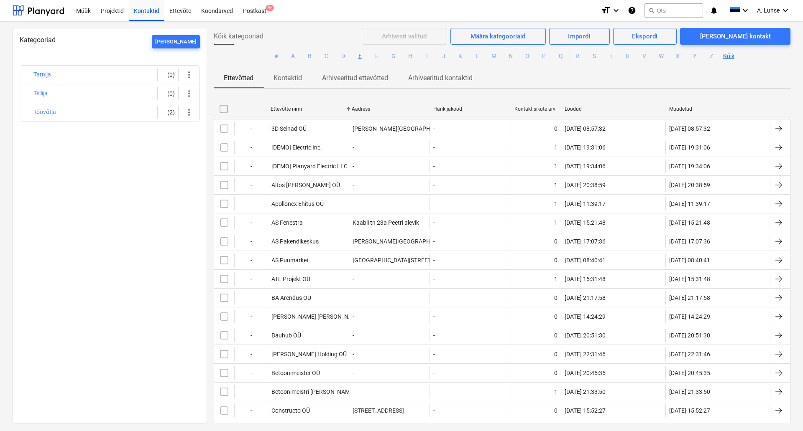
click at [358, 58] on button "E" at bounding box center [360, 56] width 10 height 10
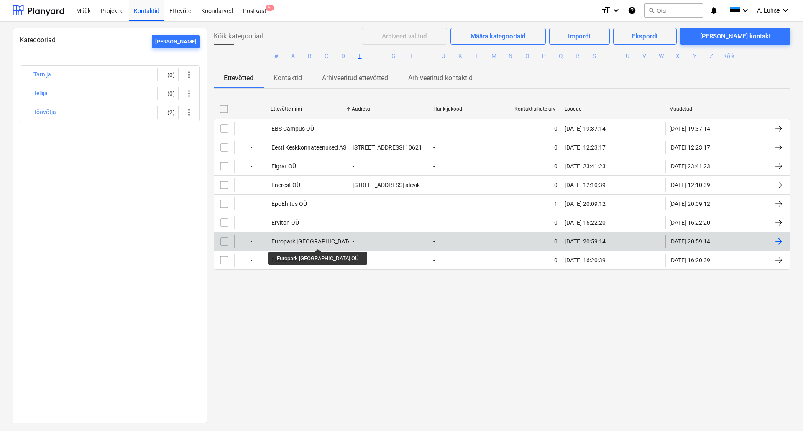
click at [301, 242] on div "Europark [GEOGRAPHIC_DATA] OÜ" at bounding box center [316, 241] width 91 height 7
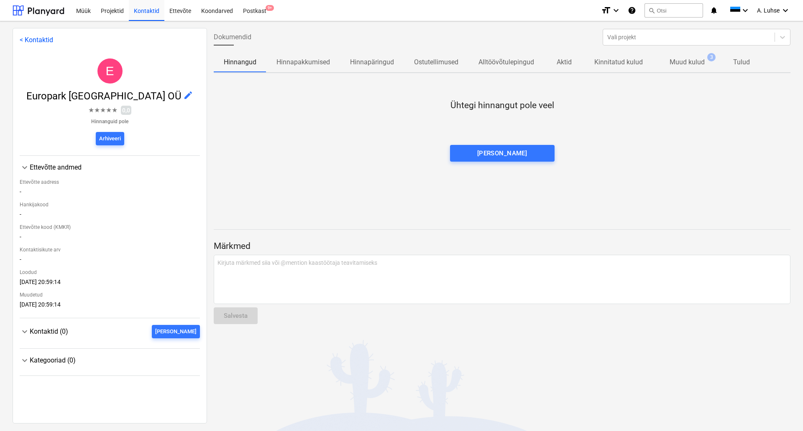
click at [693, 60] on p "Muud kulud" at bounding box center [686, 62] width 35 height 10
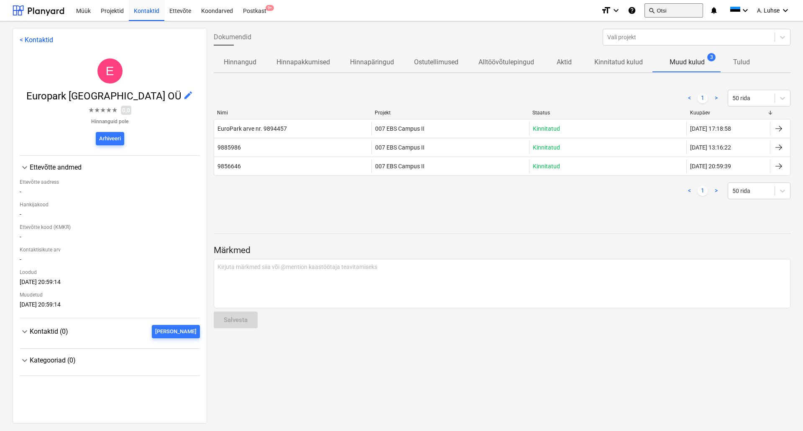
click at [674, 15] on button "search Otsi" at bounding box center [673, 10] width 59 height 14
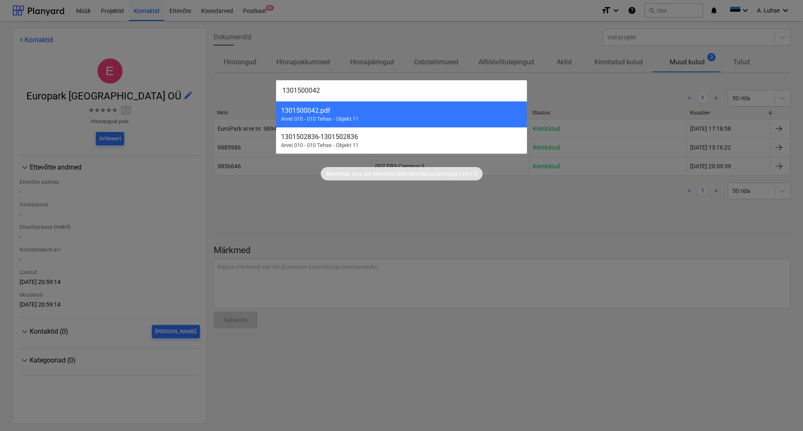
type input "1301500042"
click at [631, 204] on div at bounding box center [401, 215] width 803 height 431
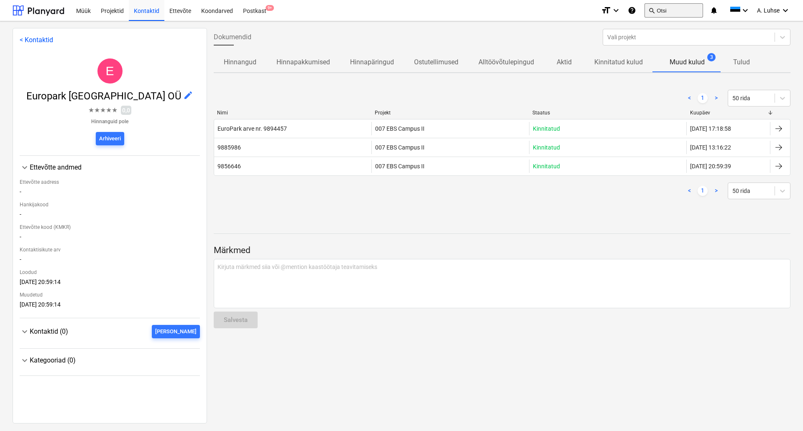
click at [669, 11] on button "search Otsi" at bounding box center [673, 10] width 59 height 14
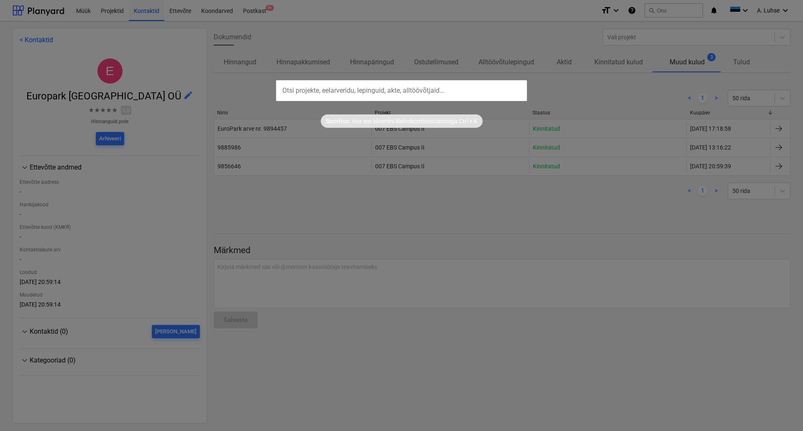
type input "33564"
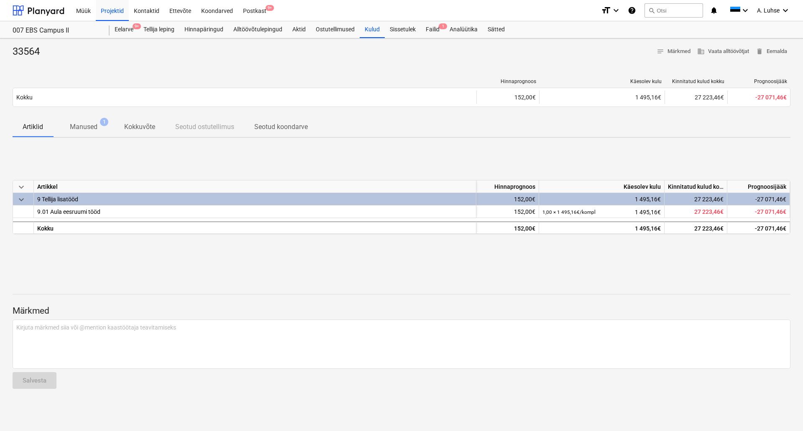
click at [460, 268] on div "keyboard_arrow_down [PERSON_NAME] Käesolev kulu Kinnitatud kulud kokku Prognoos…" at bounding box center [402, 207] width 778 height 125
click at [662, 6] on button "search Otsi" at bounding box center [673, 10] width 59 height 14
click at [110, 10] on div "Projektid" at bounding box center [112, 10] width 33 height 21
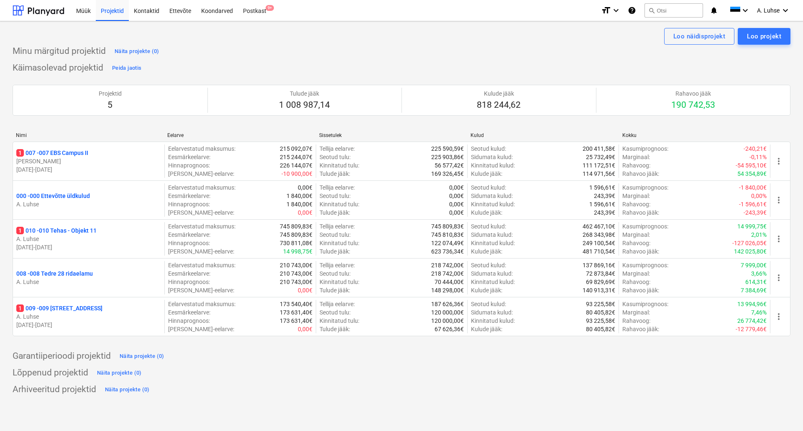
click at [298, 56] on div "Minu märgitud projektid Näita projekte (0)" at bounding box center [402, 51] width 778 height 13
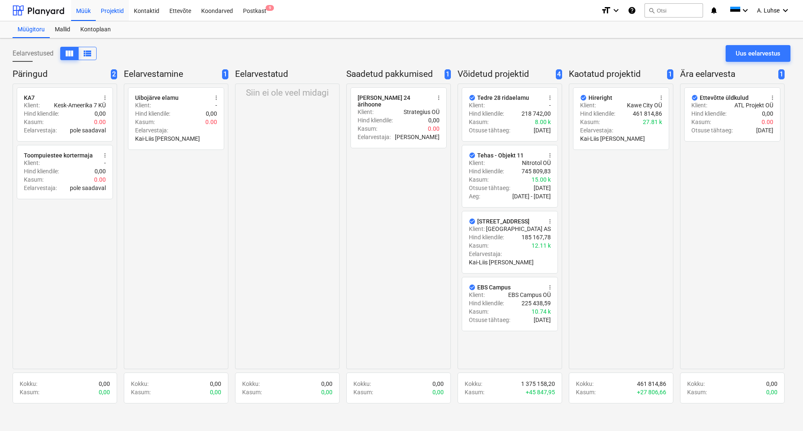
click at [114, 13] on div "Projektid" at bounding box center [112, 10] width 33 height 21
